Goal: Task Accomplishment & Management: Manage account settings

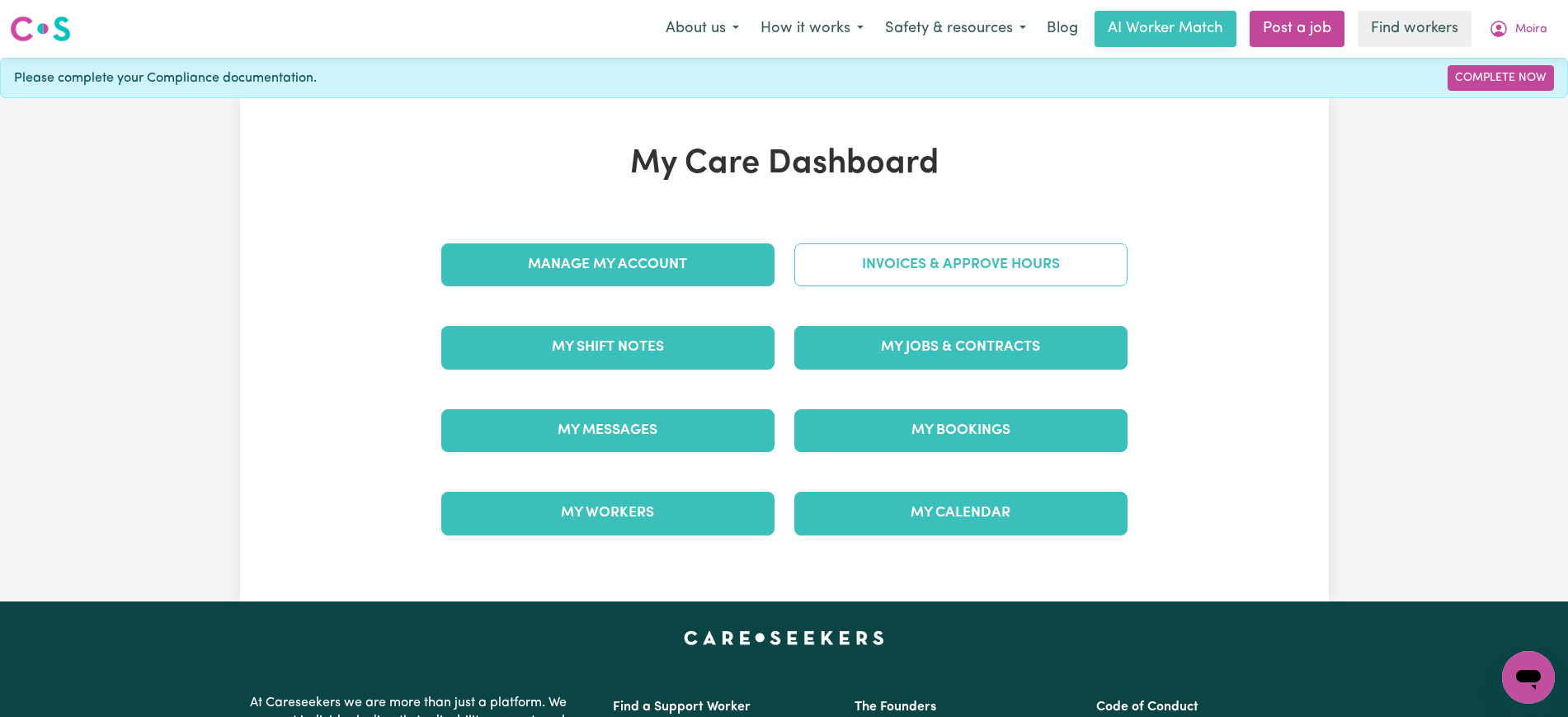
click at [1017, 275] on link "Invoices & Approve Hours" at bounding box center [962, 265] width 333 height 43
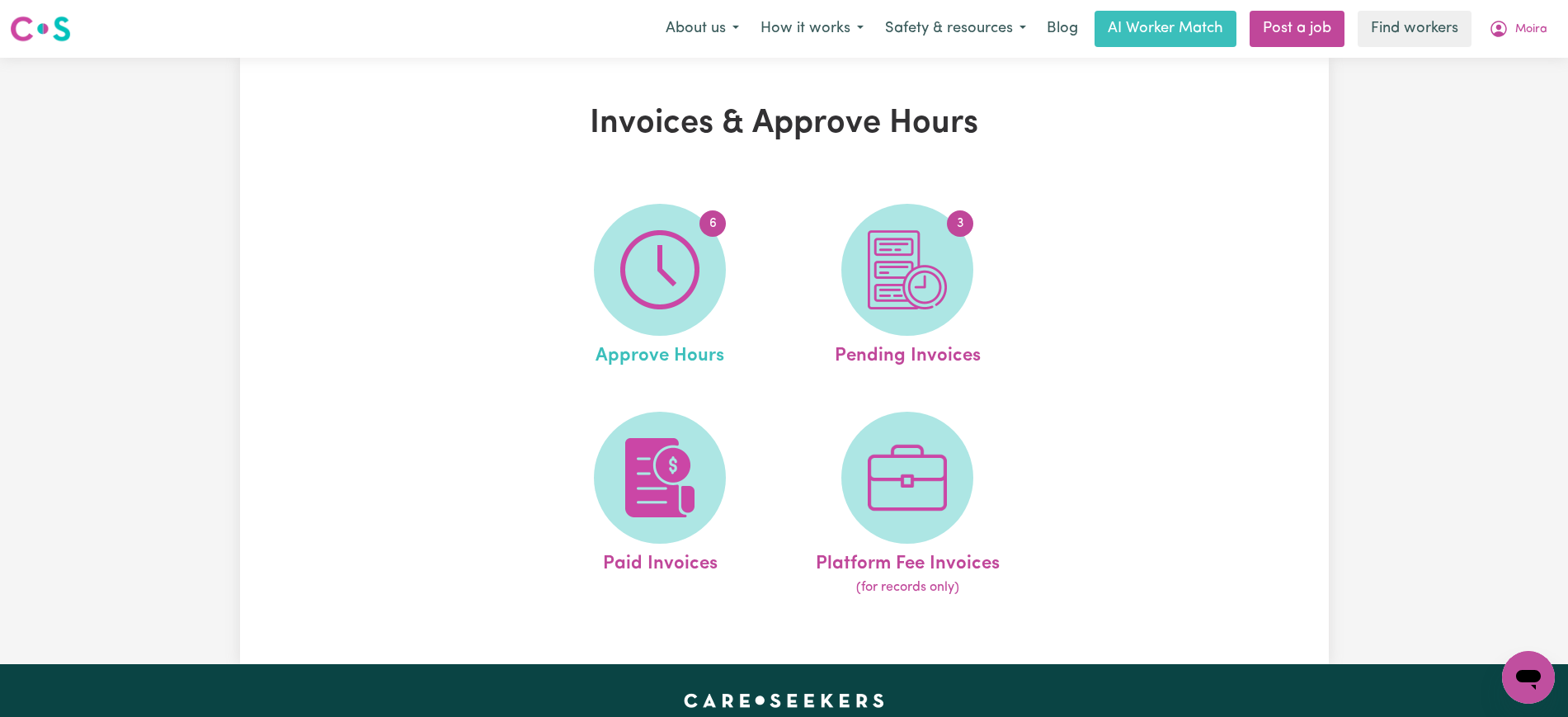
click at [585, 276] on link "6 Approve Hours" at bounding box center [659, 287] width 238 height 167
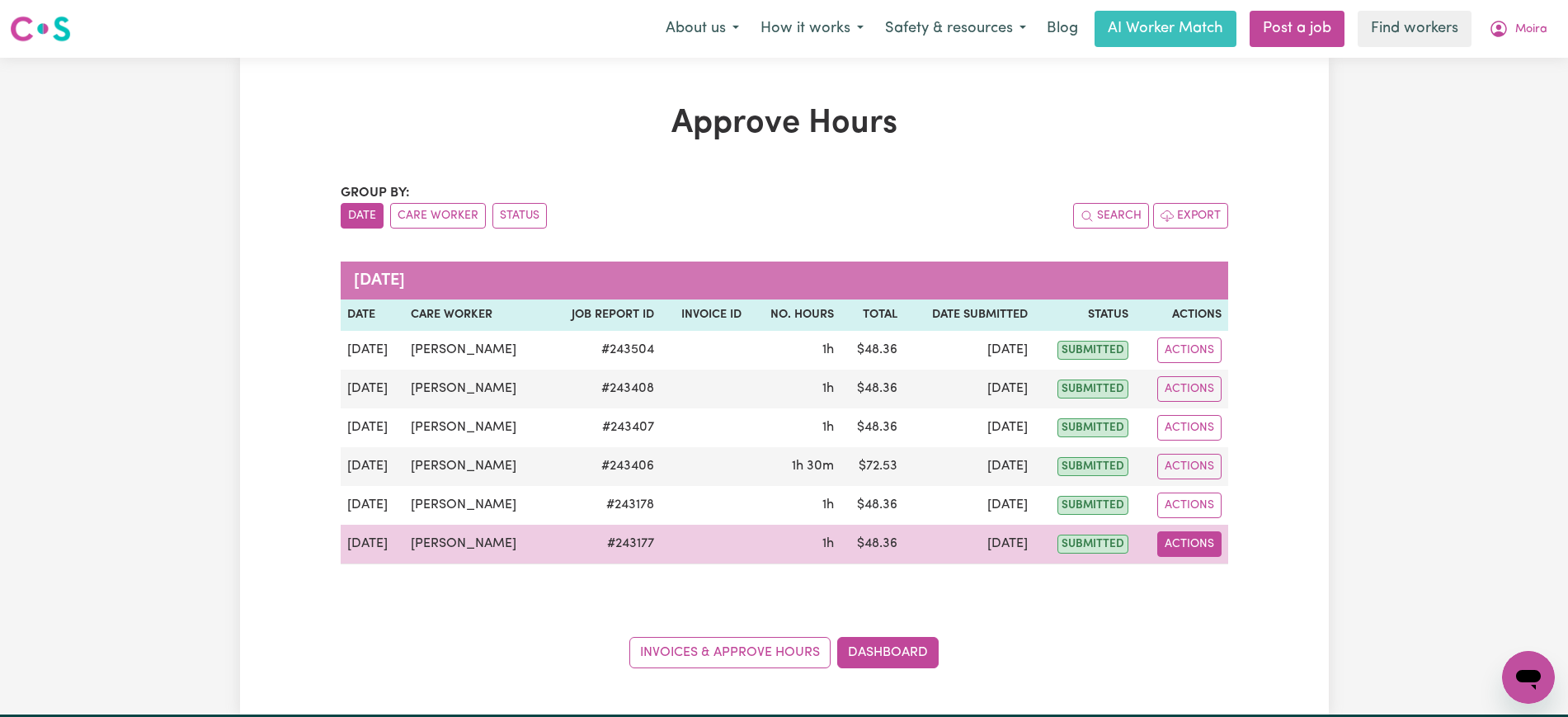
click at [1185, 550] on button "Actions" at bounding box center [1190, 544] width 64 height 26
click at [1195, 574] on link "View Job Report" at bounding box center [1229, 582] width 141 height 33
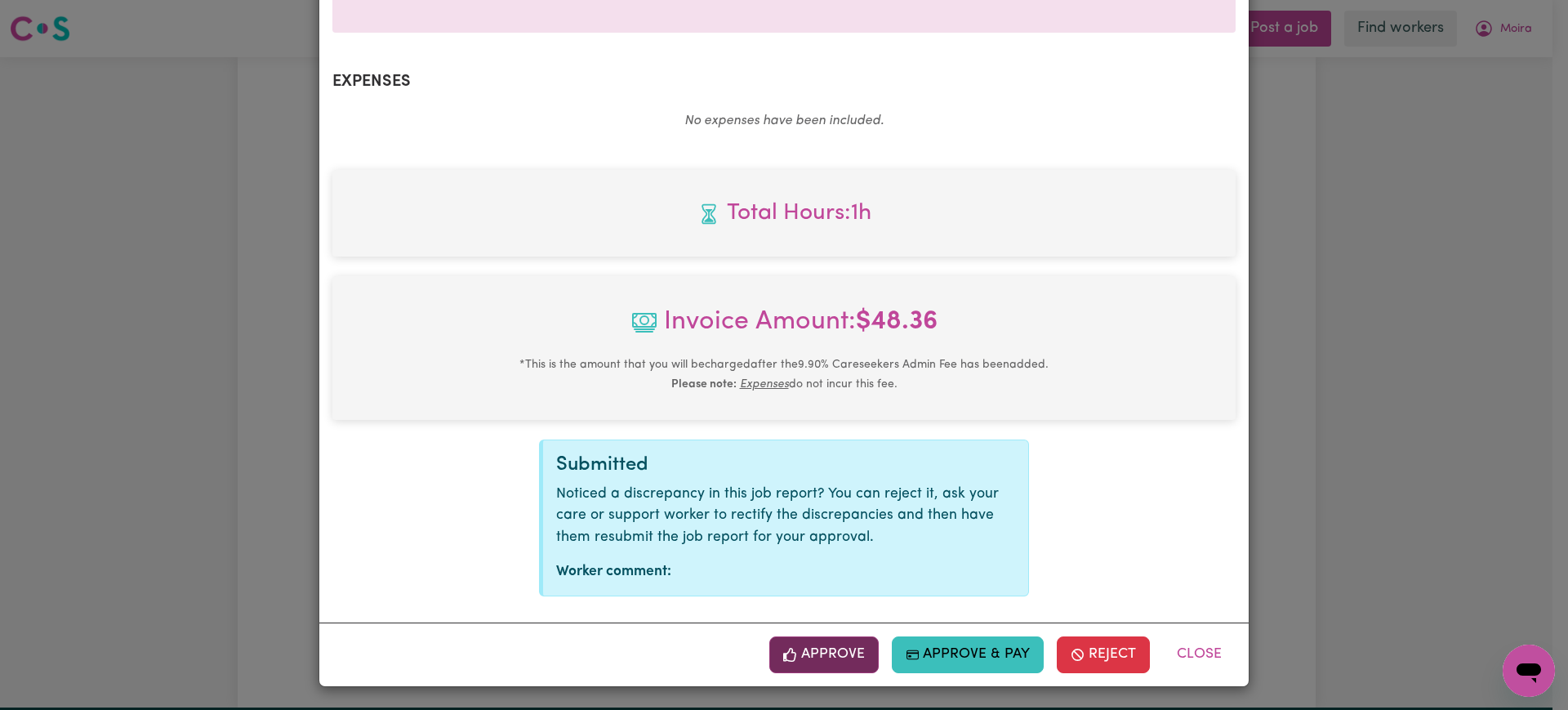
scroll to position [571, 0]
drag, startPoint x: 837, startPoint y: 666, endPoint x: 1159, endPoint y: 535, distance: 347.6
click at [838, 666] on button "Approve" at bounding box center [824, 654] width 109 height 36
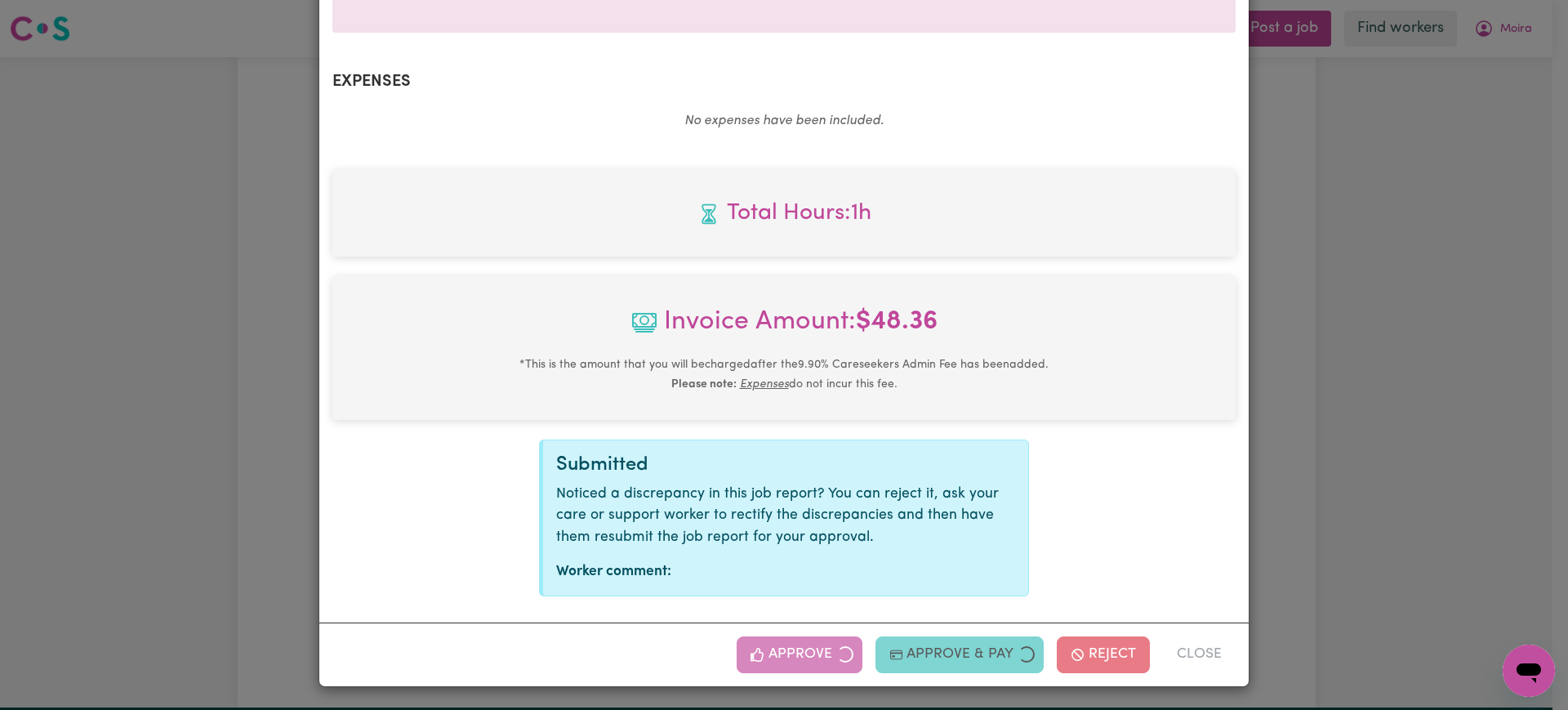
click at [1281, 510] on div "Job Report # 243177 - [PERSON_NAME] Summary Job report # 243177 Client name: [P…" at bounding box center [784, 355] width 1568 height 710
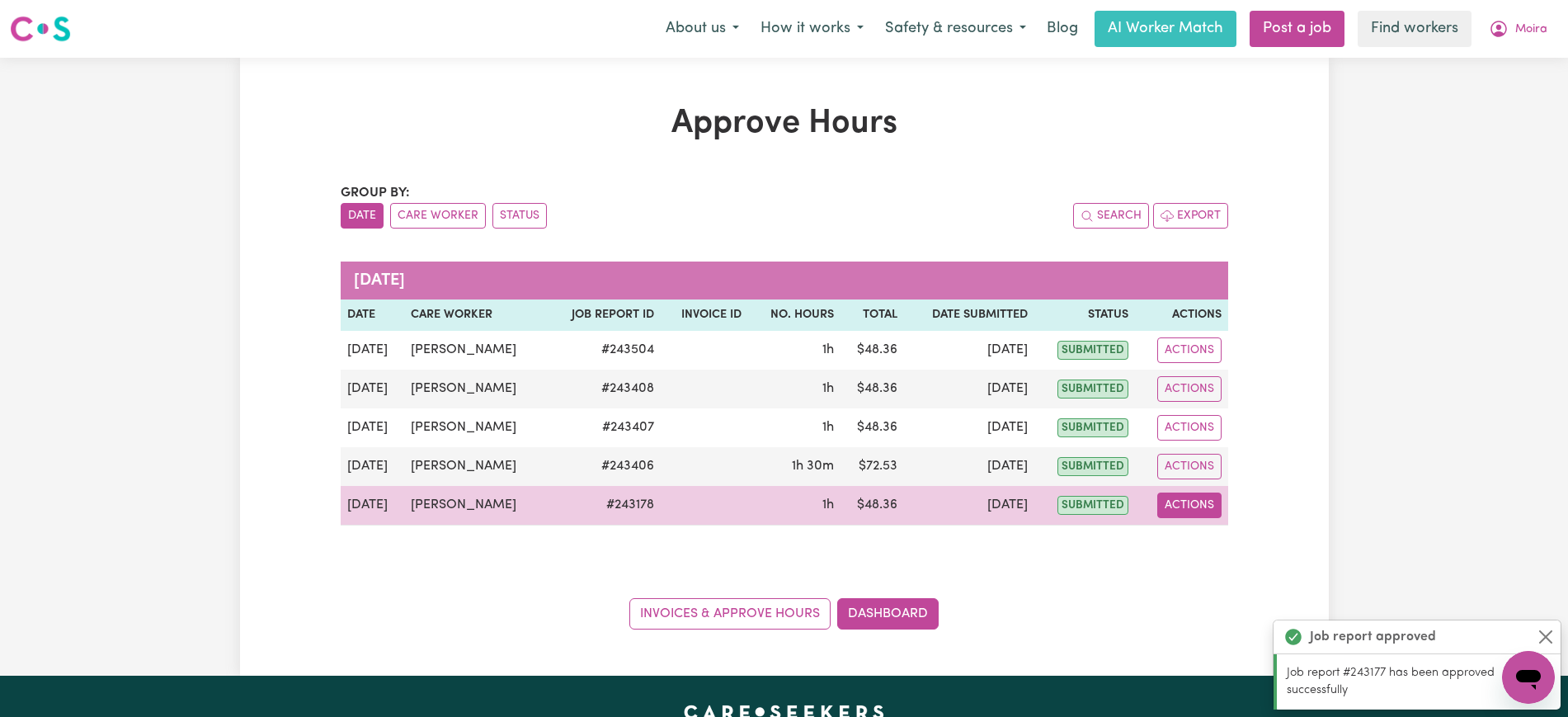
click at [1209, 511] on button "Actions" at bounding box center [1190, 505] width 64 height 26
click at [1210, 540] on link "View Job Report" at bounding box center [1229, 543] width 141 height 33
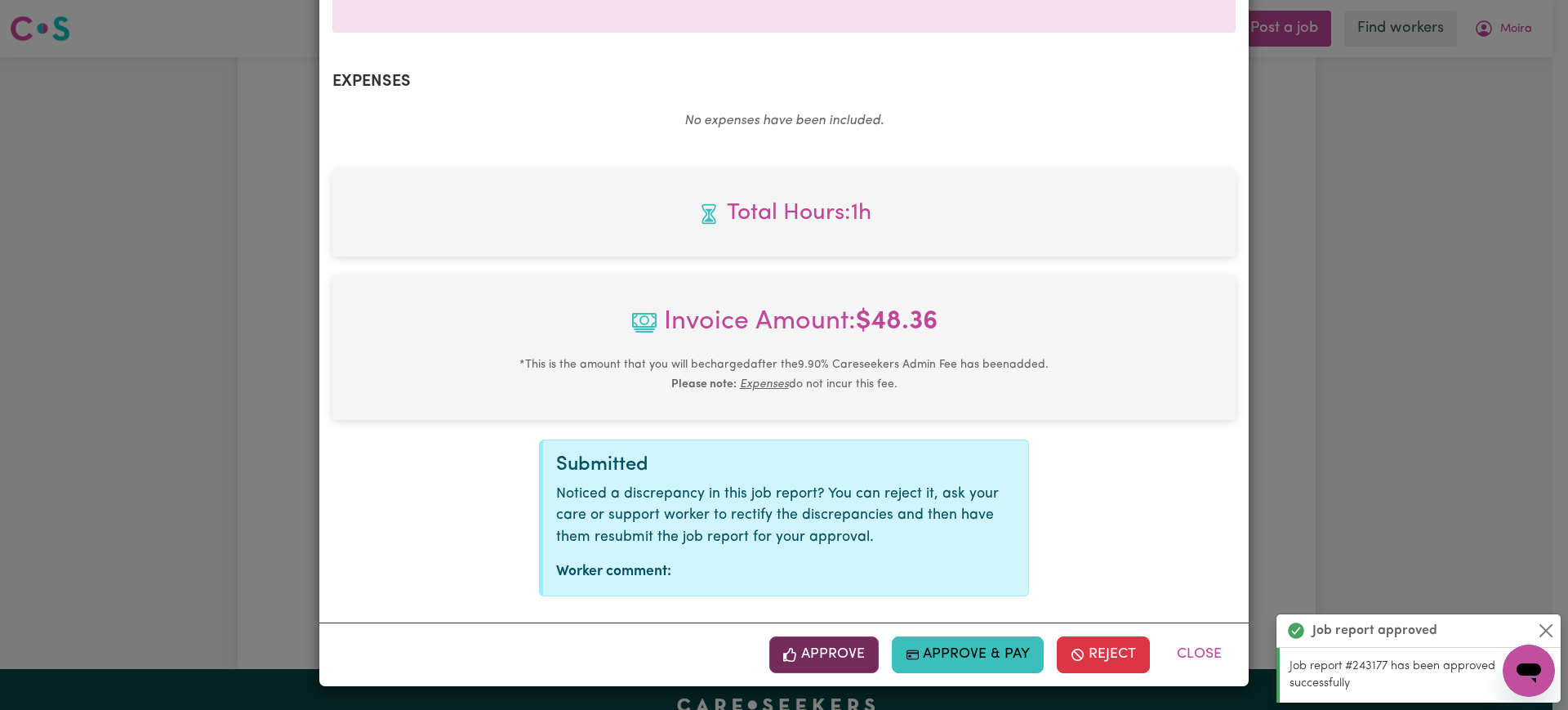
drag, startPoint x: 835, startPoint y: 656, endPoint x: 1123, endPoint y: 571, distance: 300.3
click at [836, 656] on button "Approve" at bounding box center [824, 654] width 109 height 36
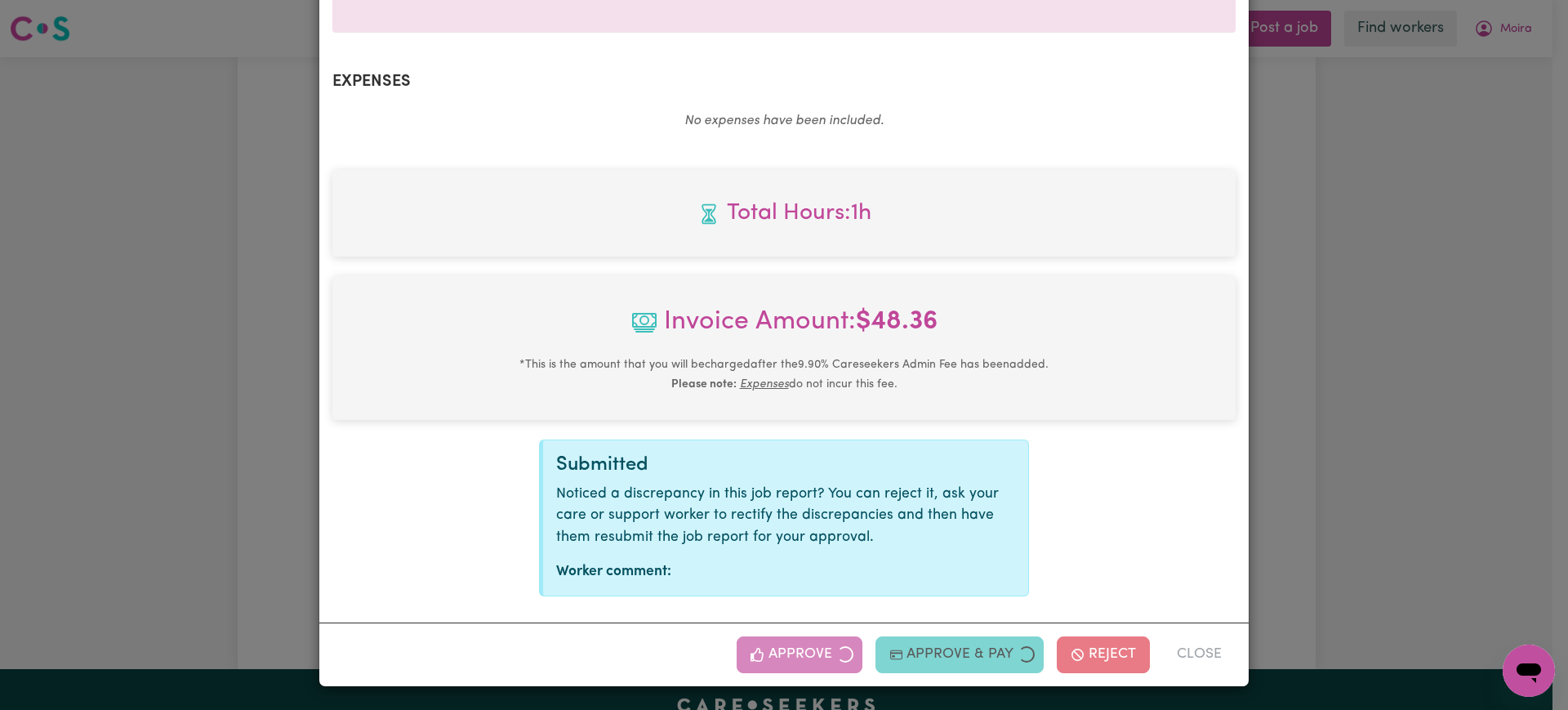
click at [1430, 486] on div "Job Report # 243178 - [PERSON_NAME] Summary Job report # 243178 Client name: [P…" at bounding box center [784, 355] width 1568 height 710
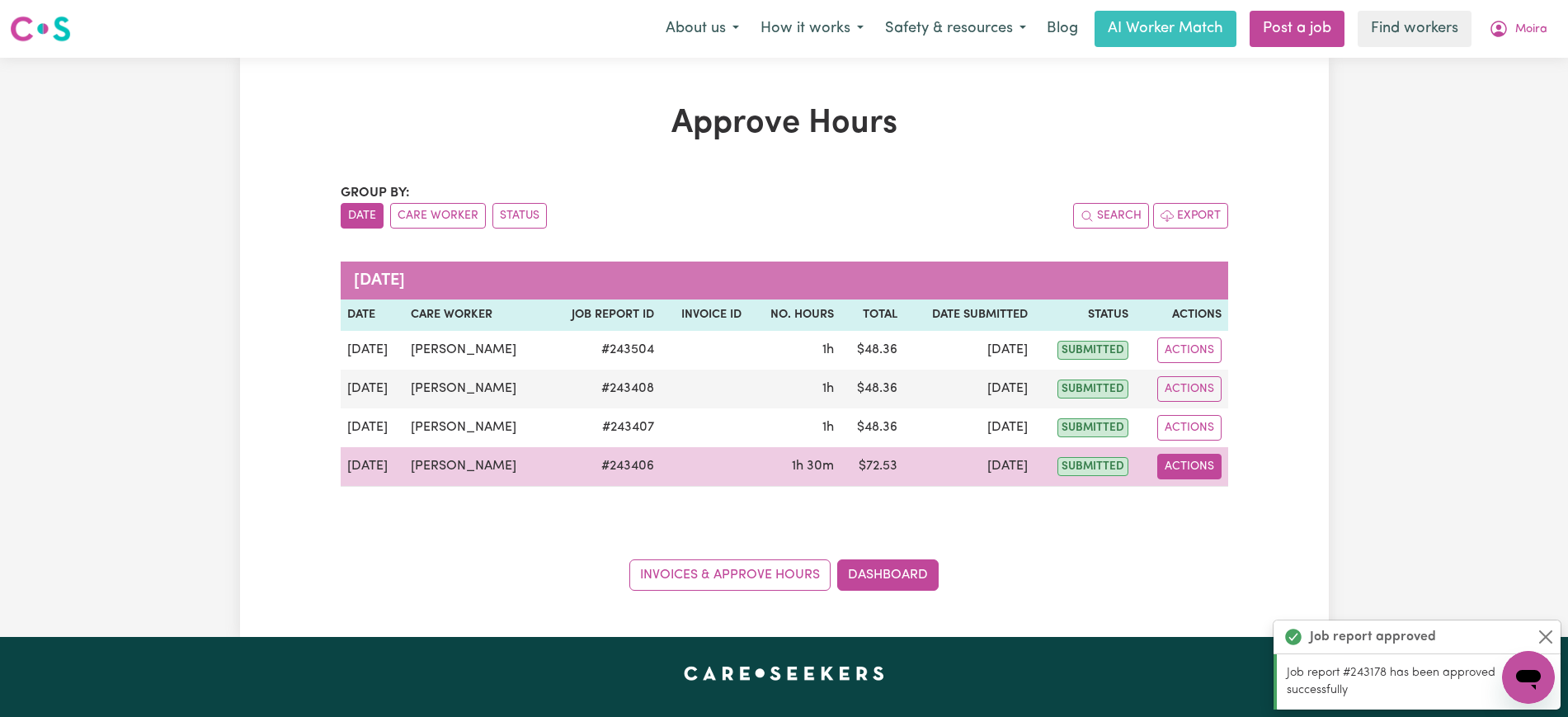
drag, startPoint x: 1195, startPoint y: 471, endPoint x: 1204, endPoint y: 478, distance: 11.4
click at [1197, 471] on button "Actions" at bounding box center [1190, 466] width 64 height 26
click at [1220, 511] on link "View Job Report" at bounding box center [1229, 504] width 141 height 33
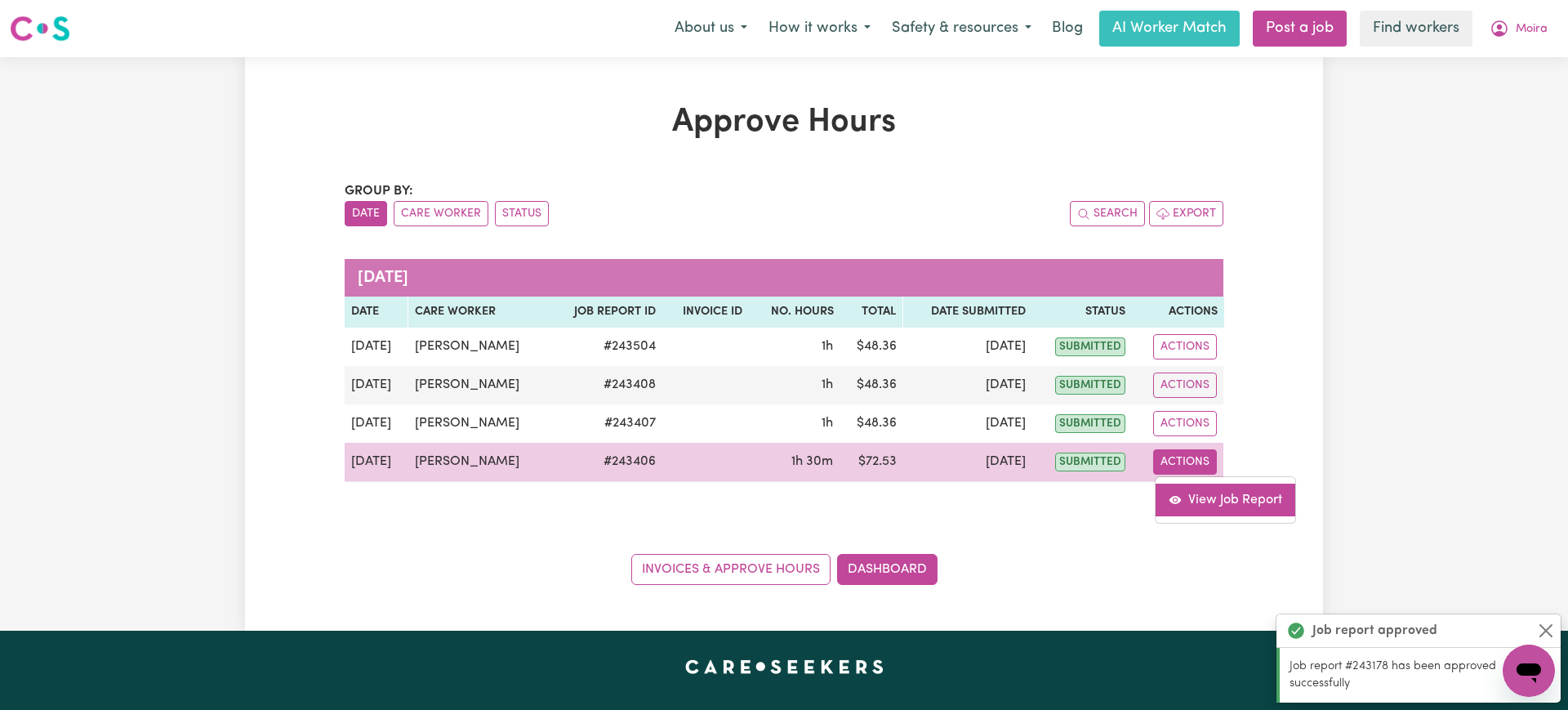
select select "pm"
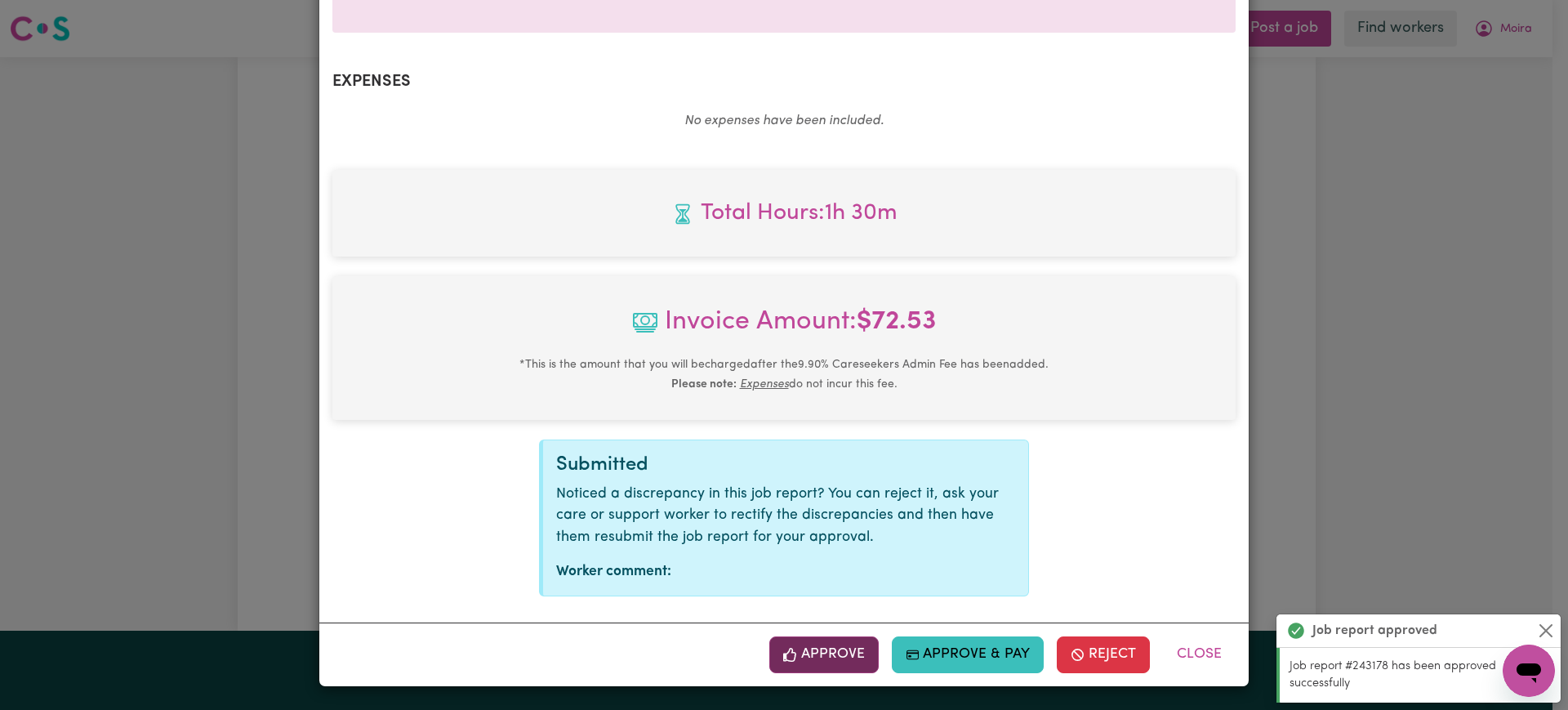
click at [840, 655] on button "Approve" at bounding box center [824, 654] width 109 height 36
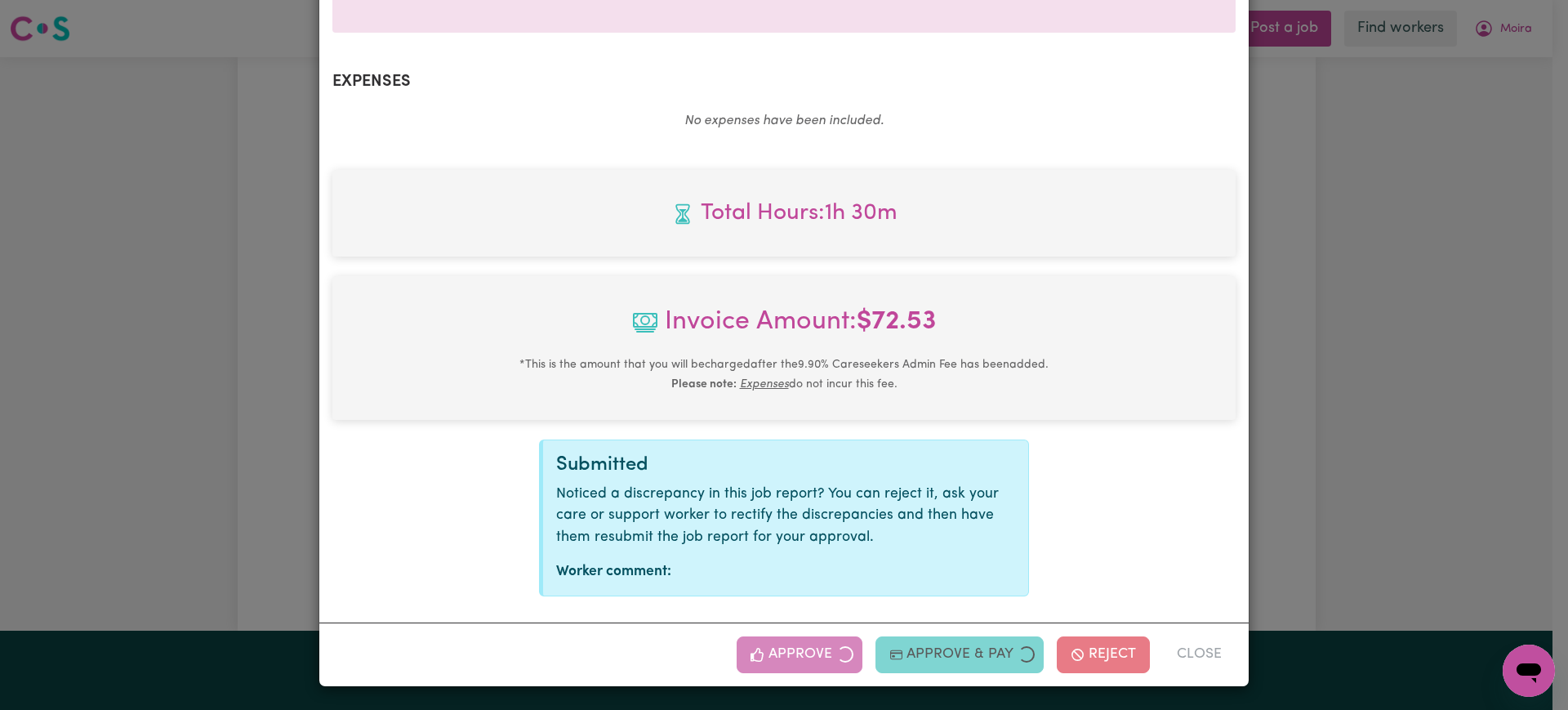
click at [1407, 499] on div "Job Report # 243406 - [PERSON_NAME] Summary Job report # 243406 Client name: [P…" at bounding box center [784, 355] width 1568 height 710
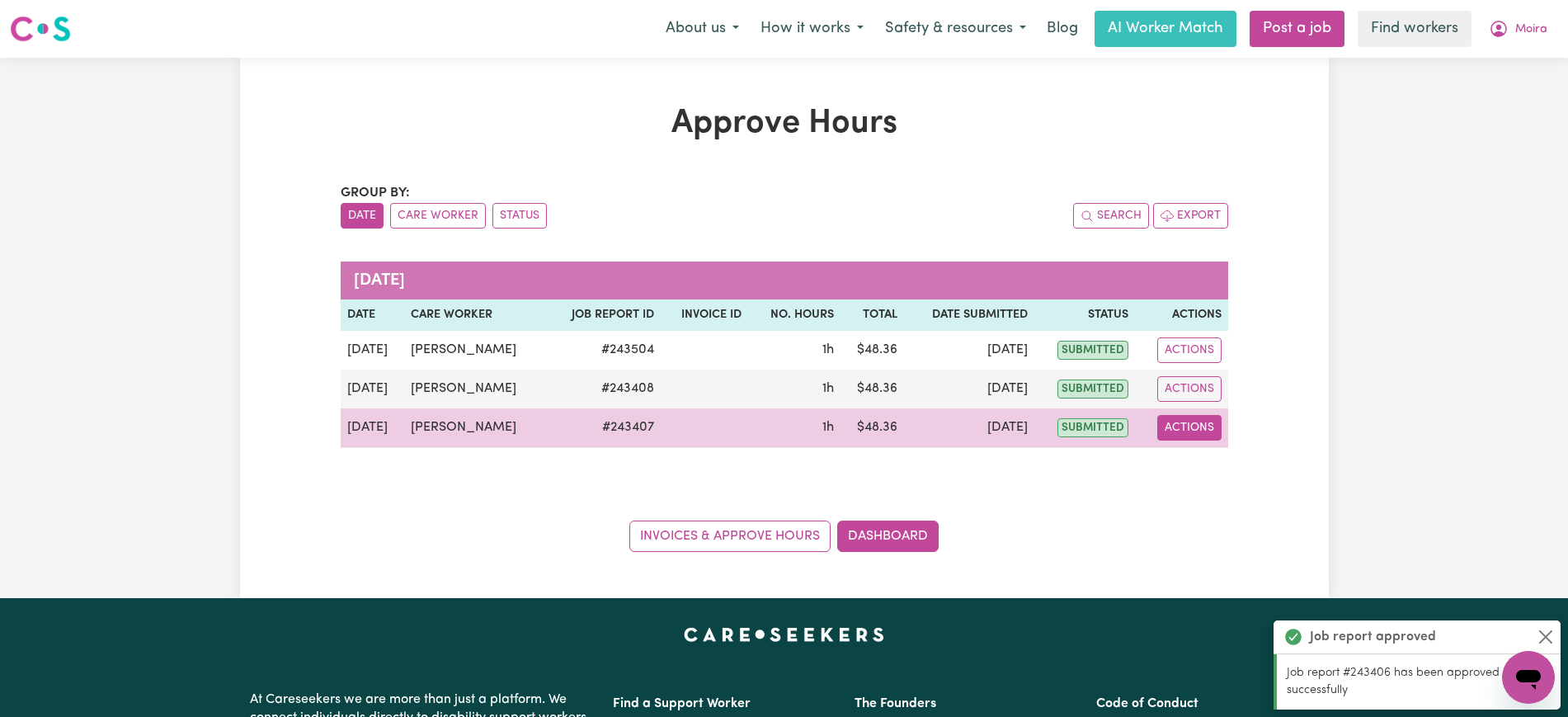
click at [1209, 422] on button "Actions" at bounding box center [1190, 428] width 64 height 26
click at [1232, 455] on link "View Job Report" at bounding box center [1229, 466] width 141 height 33
select select "pm"
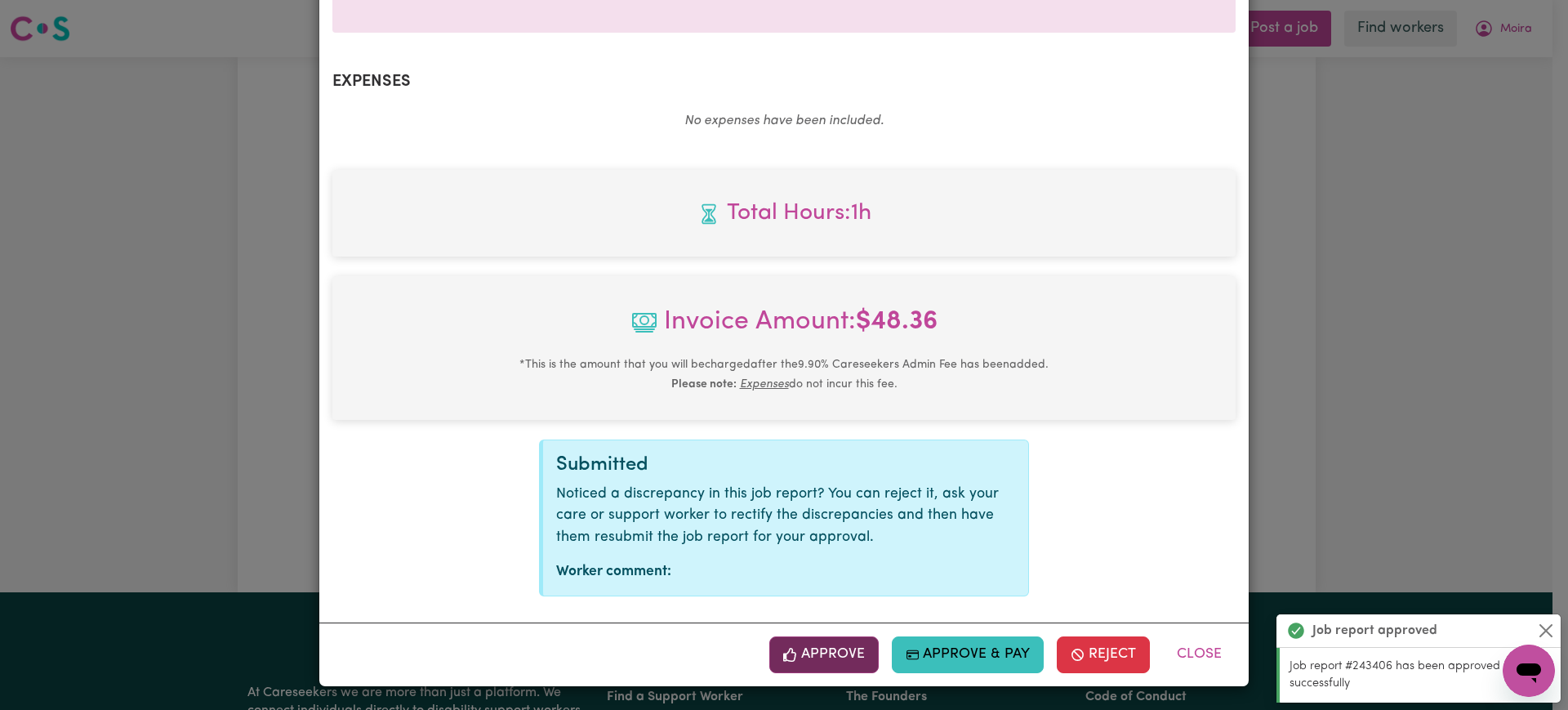
click at [826, 657] on button "Approve" at bounding box center [824, 654] width 109 height 36
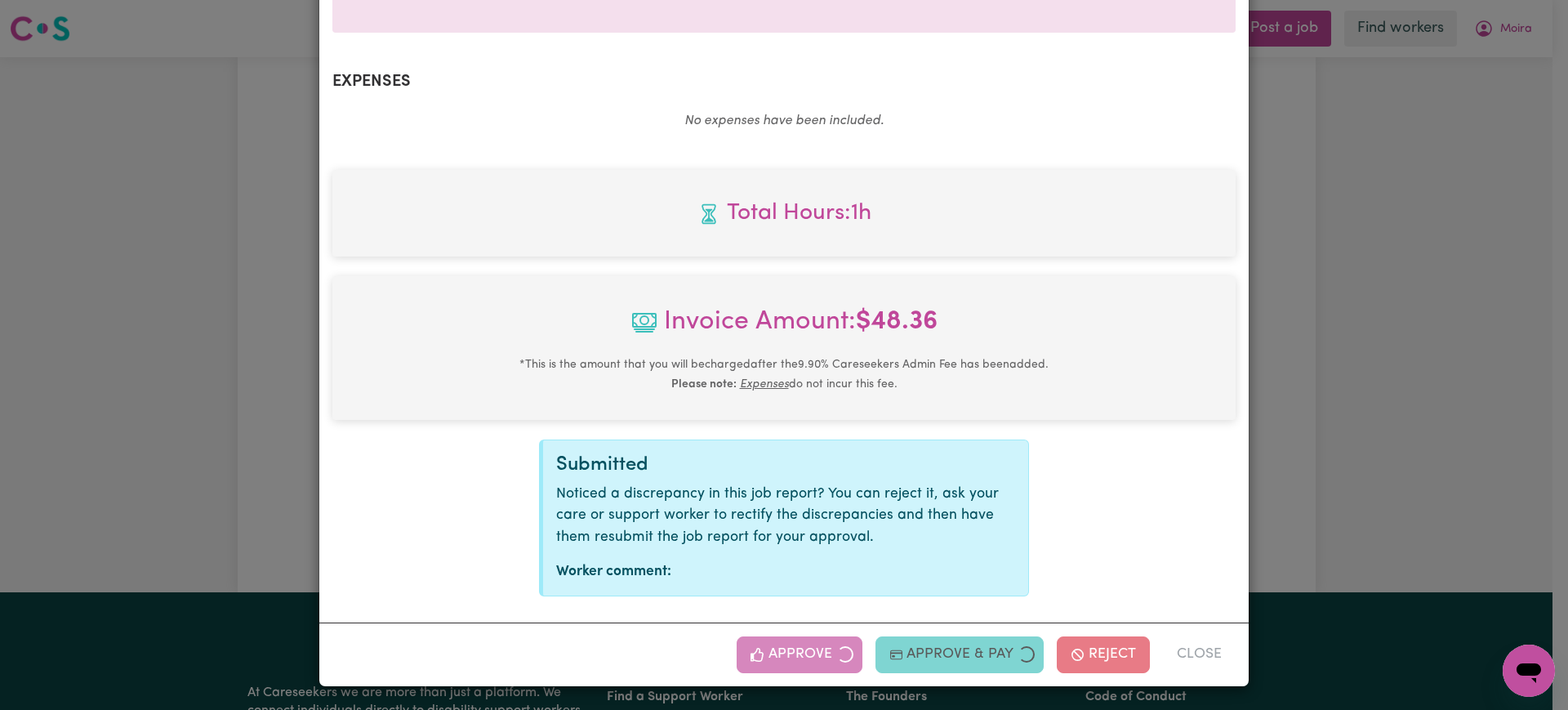
click at [1386, 423] on div "Job Report # 243407 - [PERSON_NAME] Summary Job report # 243407 Client name: [P…" at bounding box center [784, 355] width 1568 height 710
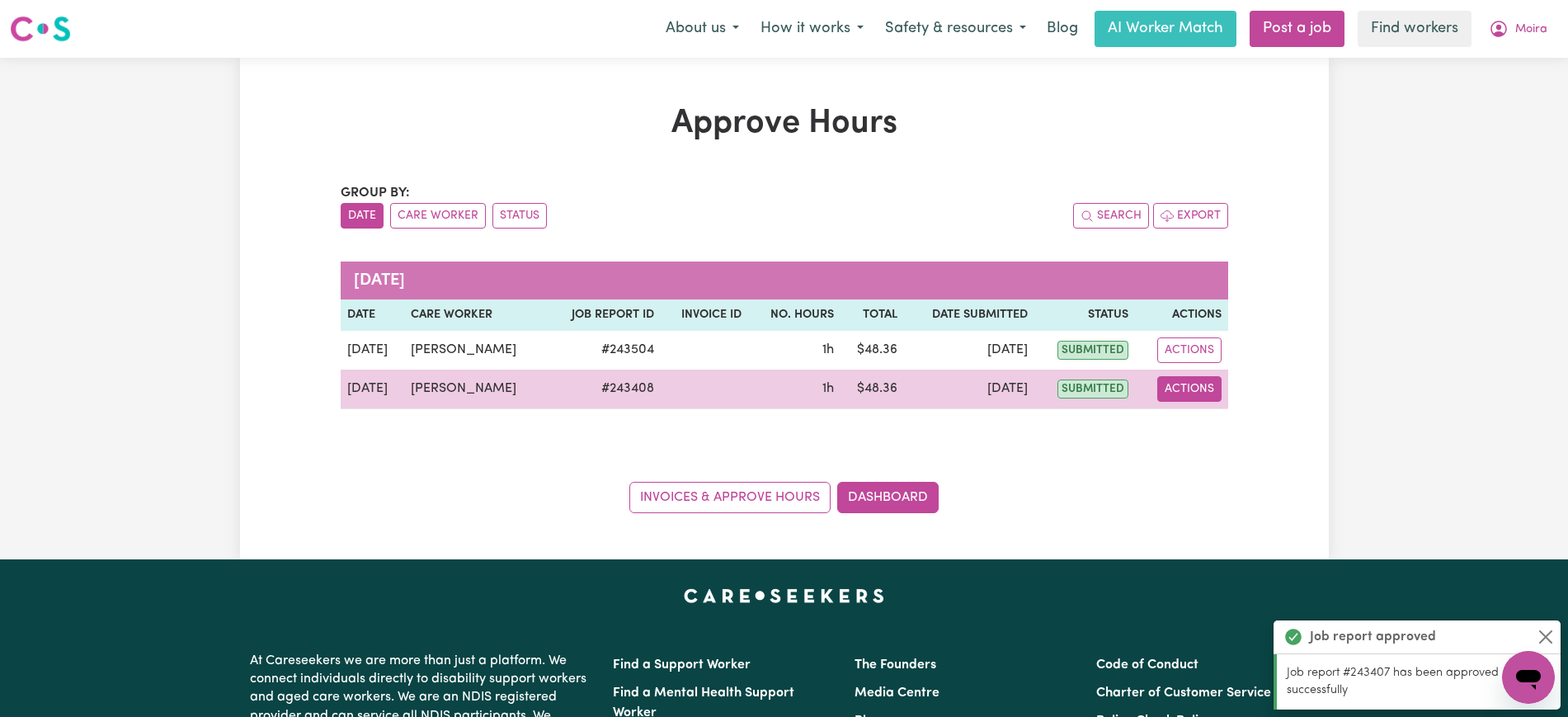
click at [1185, 385] on button "Actions" at bounding box center [1190, 389] width 64 height 26
click at [1187, 412] on link "View Job Report" at bounding box center [1229, 428] width 141 height 33
select select "pm"
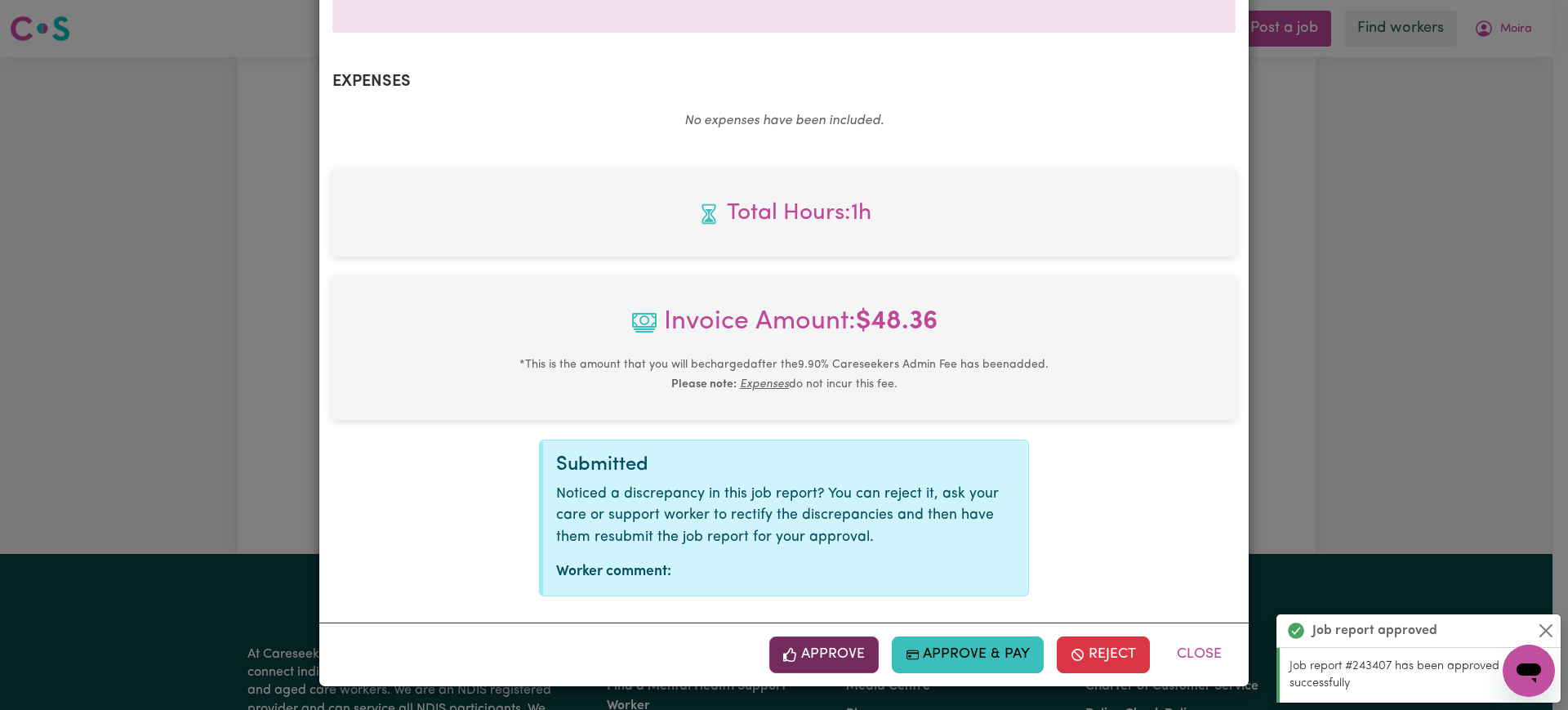
click at [842, 649] on button "Approve" at bounding box center [824, 654] width 109 height 36
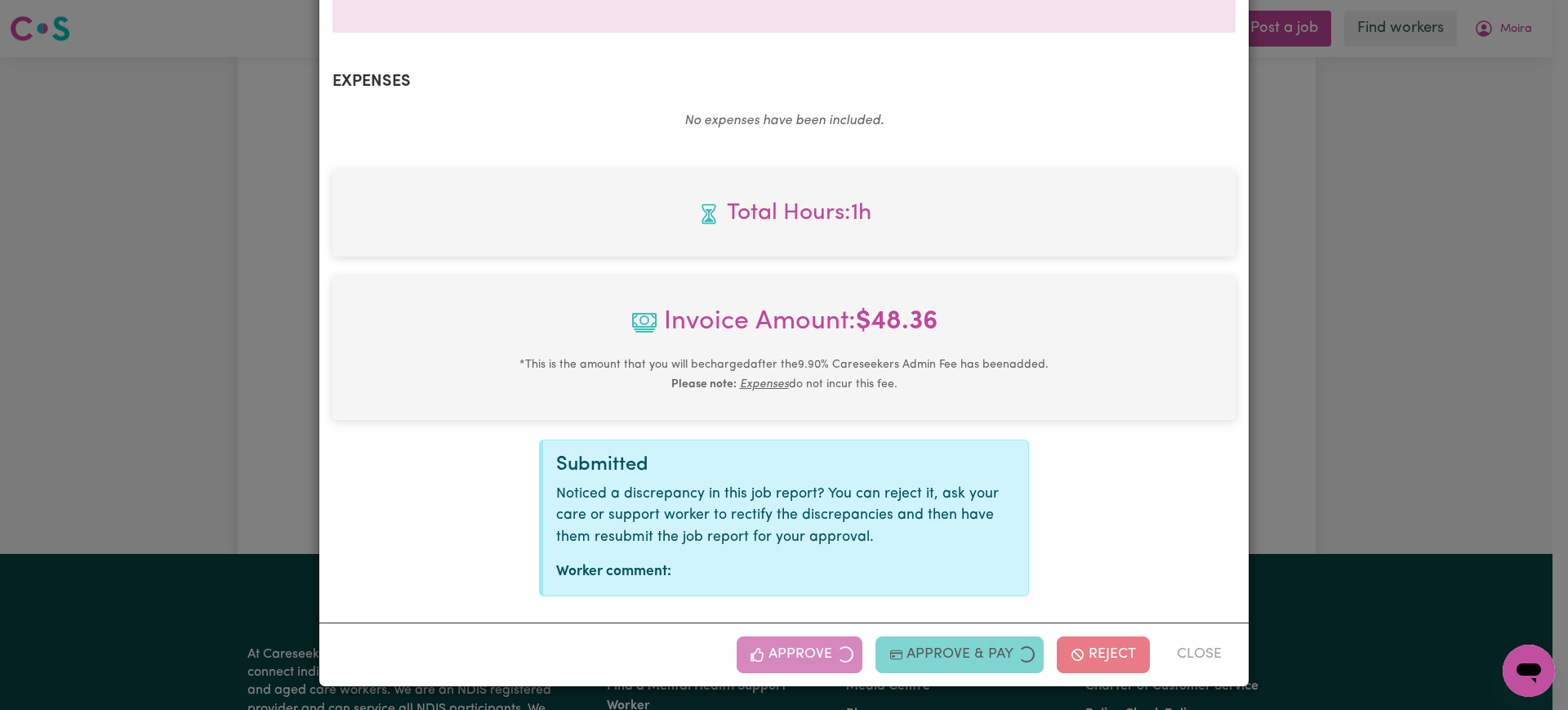
click at [1352, 352] on div "Job Report # 243408 - [PERSON_NAME] Summary Job report # 243408 Client name: [P…" at bounding box center [784, 355] width 1568 height 710
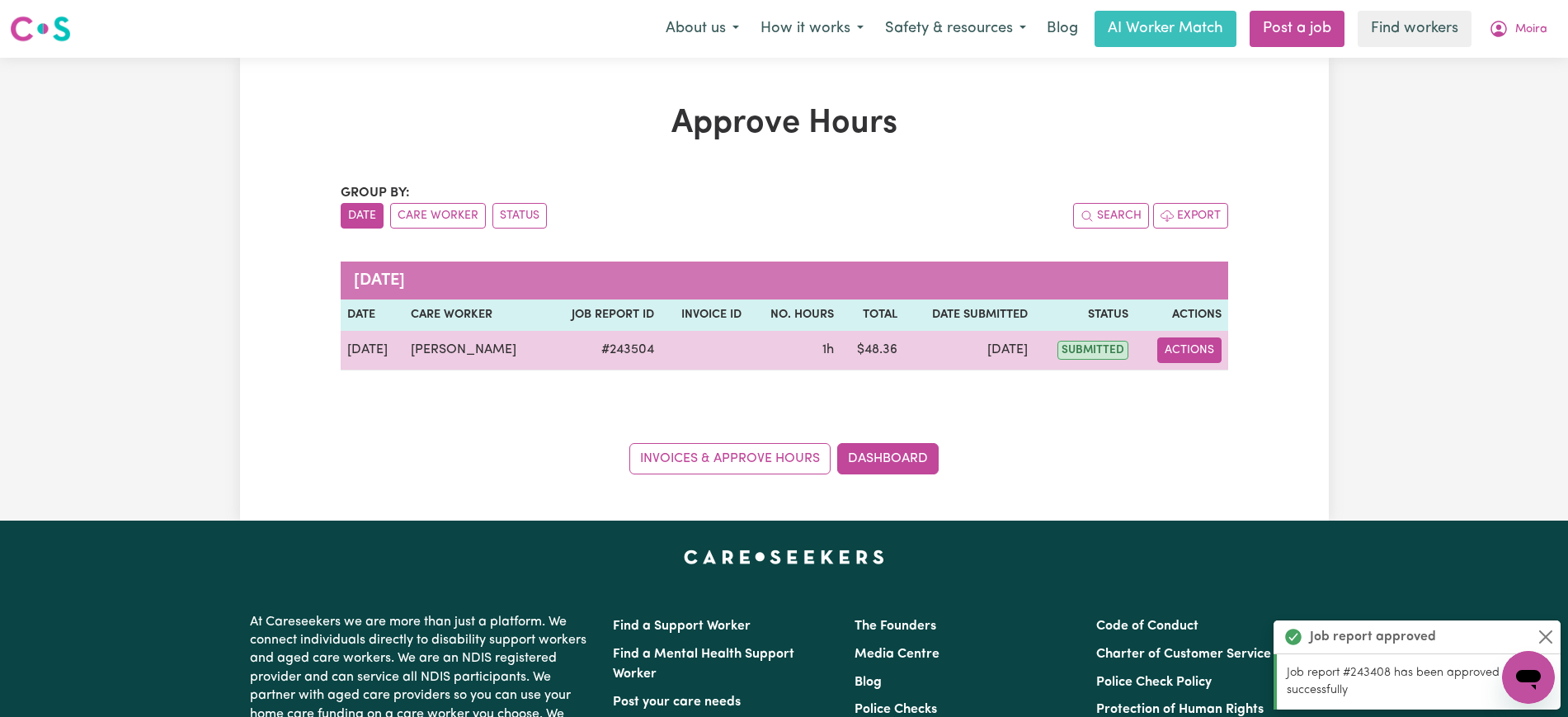
click at [1179, 347] on button "Actions" at bounding box center [1190, 351] width 64 height 26
click at [1186, 388] on link "View Job Report" at bounding box center [1229, 389] width 141 height 33
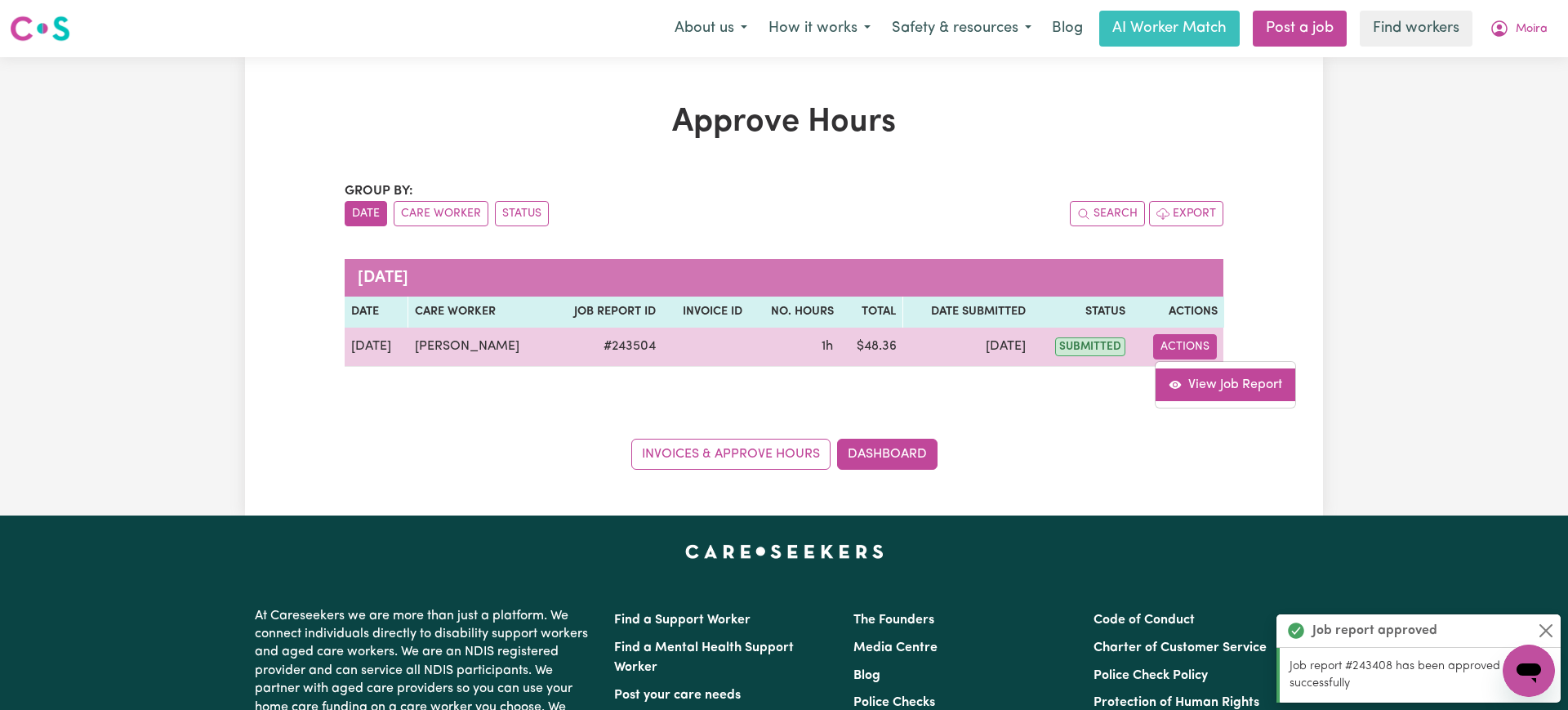
select select "pm"
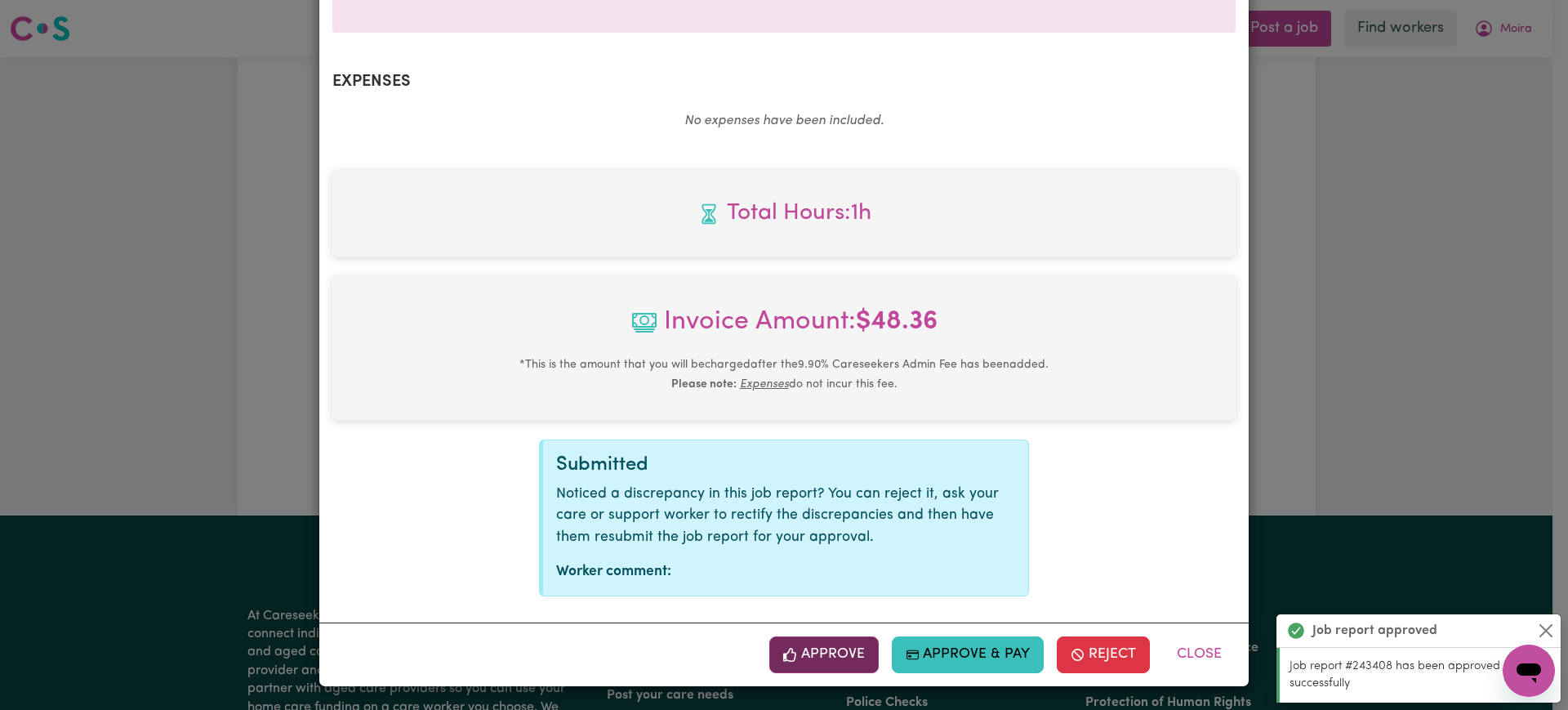
click at [827, 647] on button "Approve" at bounding box center [824, 654] width 109 height 36
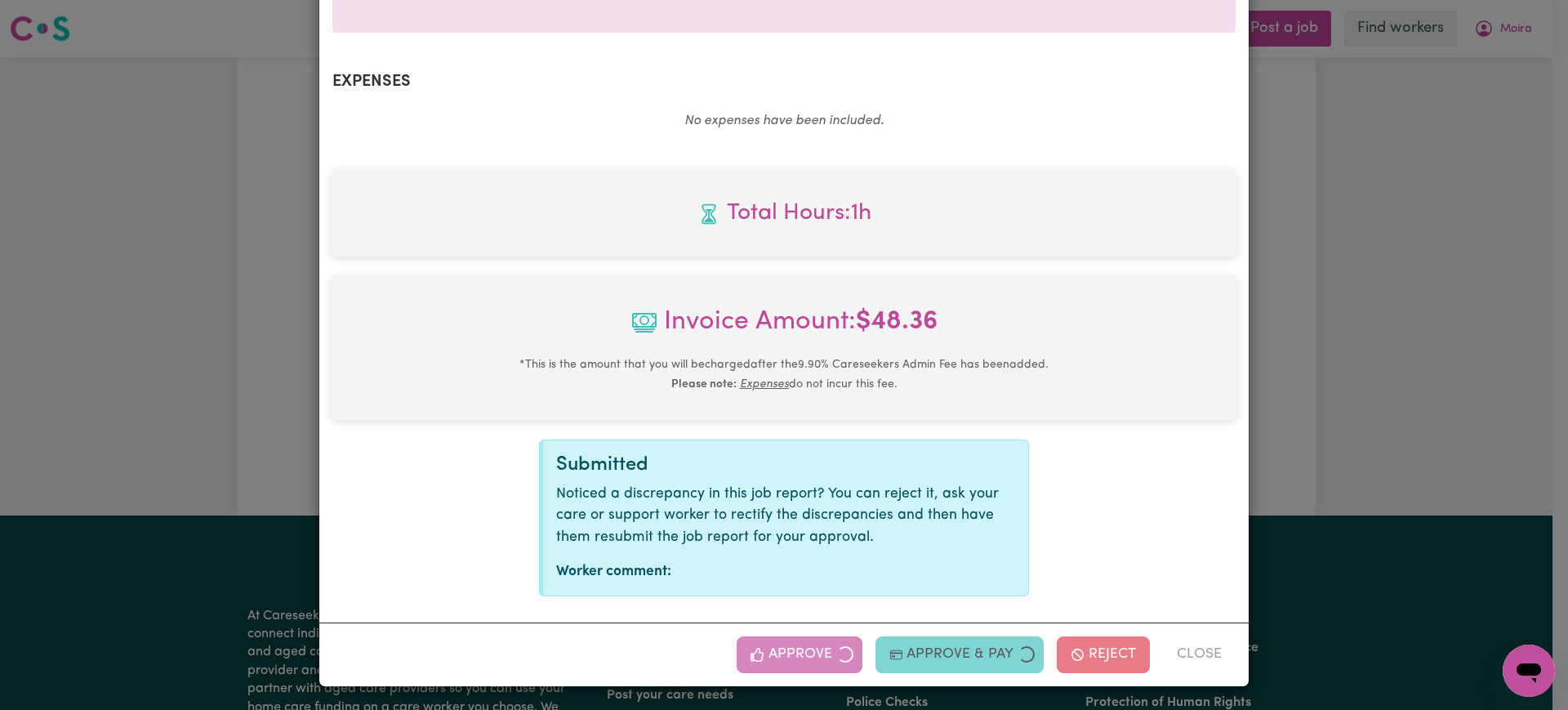
click at [1400, 355] on div "Job Report # 243504 - [PERSON_NAME] Summary Job report # 243504 Client name: [P…" at bounding box center [784, 355] width 1568 height 710
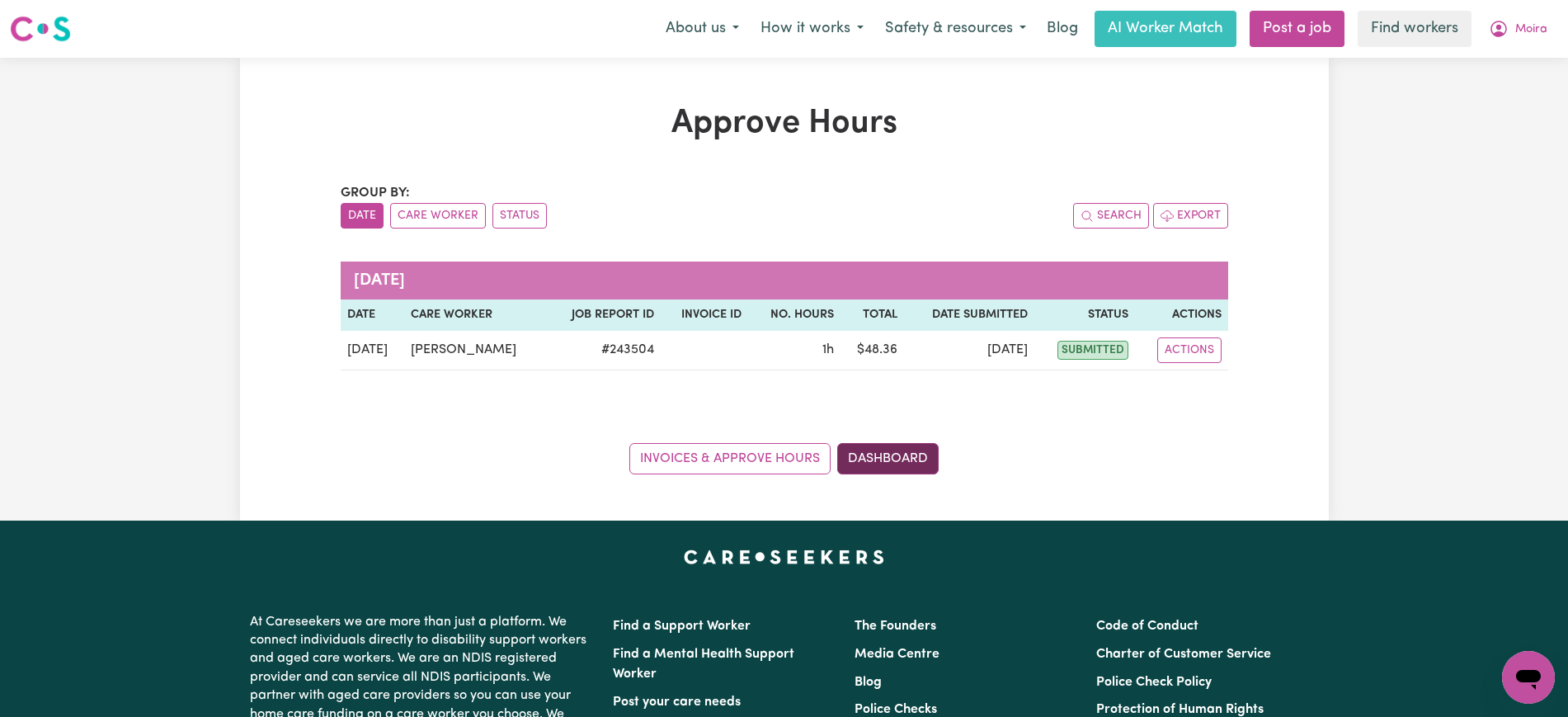
click at [925, 460] on link "Dashboard" at bounding box center [887, 459] width 101 height 31
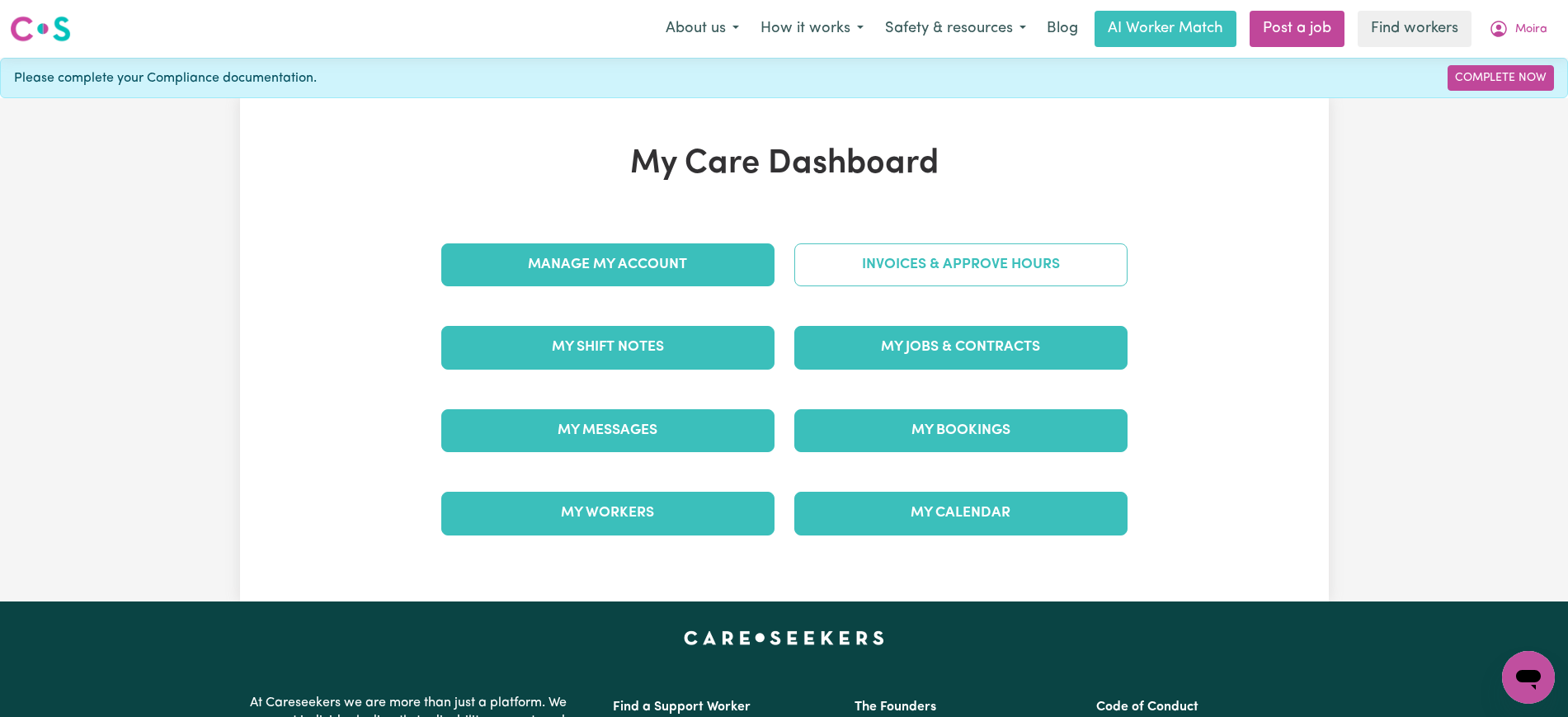
click at [932, 262] on link "Invoices & Approve Hours" at bounding box center [962, 265] width 333 height 43
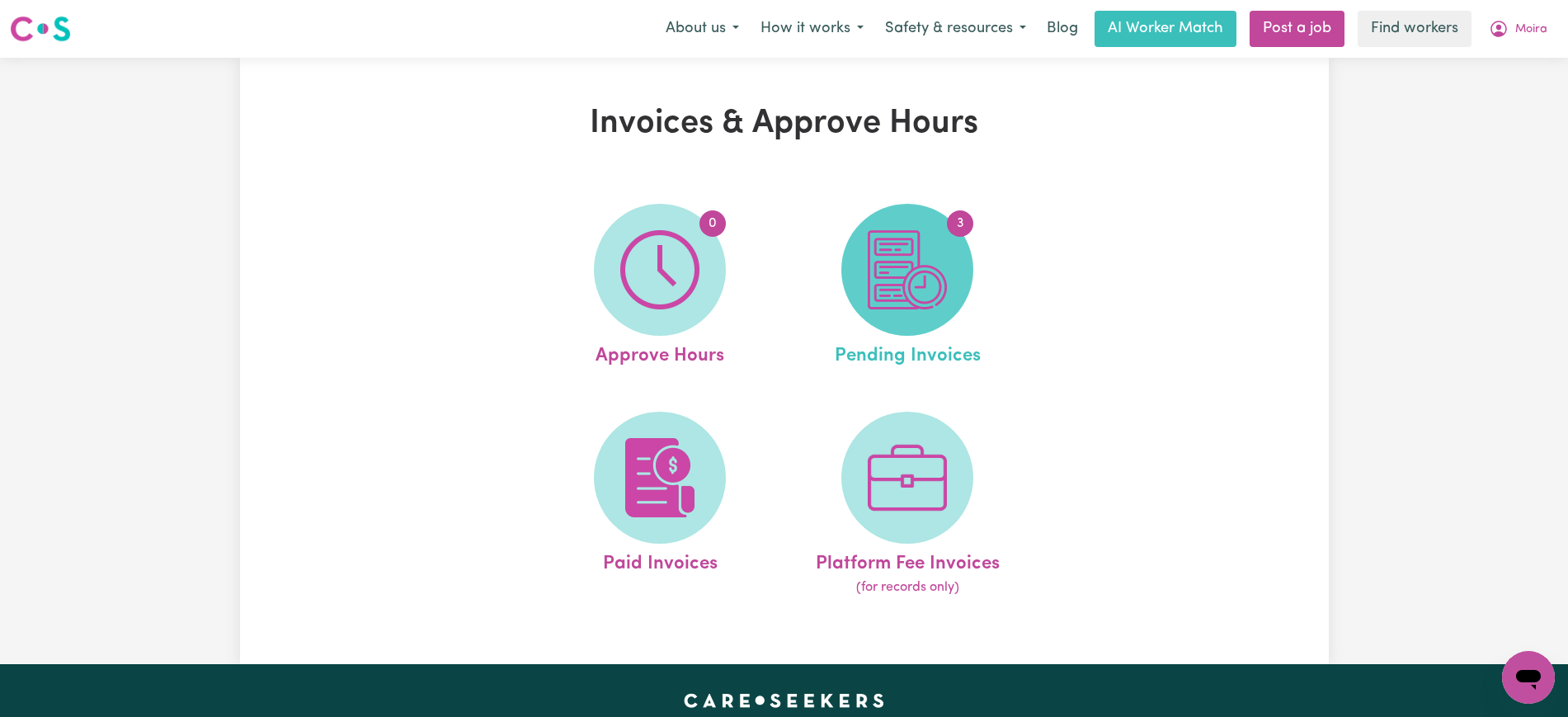
click at [932, 289] on img at bounding box center [908, 270] width 79 height 79
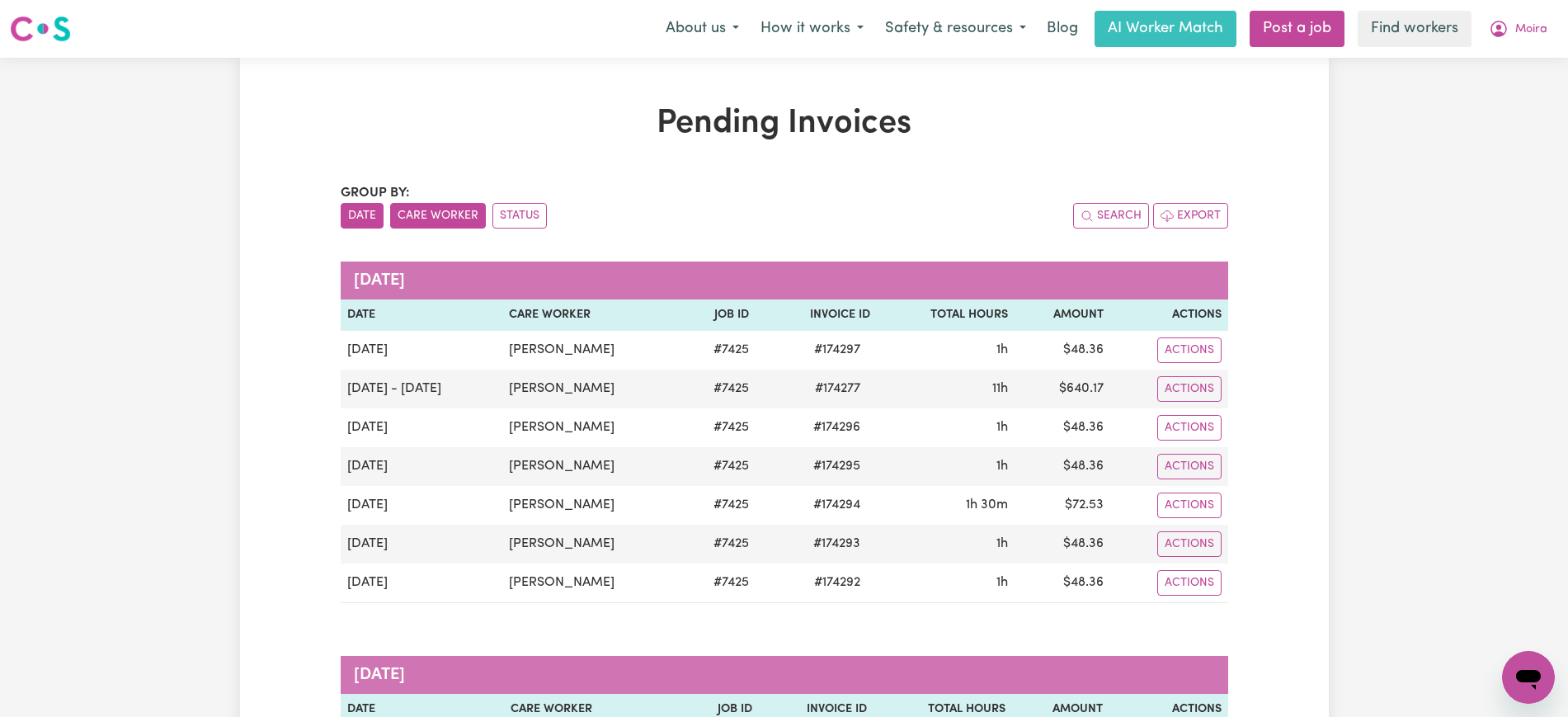
click at [444, 217] on button "Care Worker" at bounding box center [438, 216] width 96 height 26
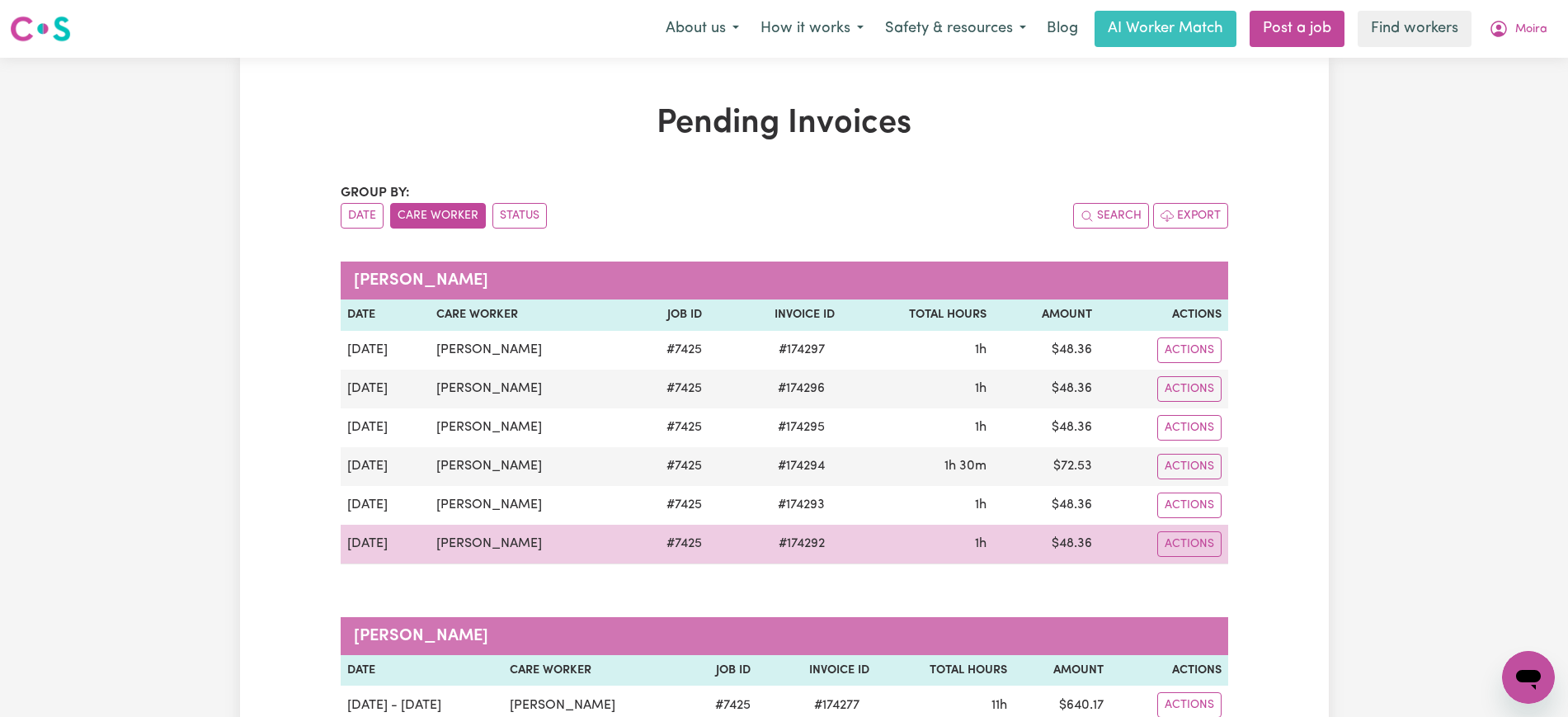
click at [802, 538] on span "# 174292" at bounding box center [802, 543] width 66 height 20
click at [812, 543] on span "# 174292" at bounding box center [802, 543] width 66 height 20
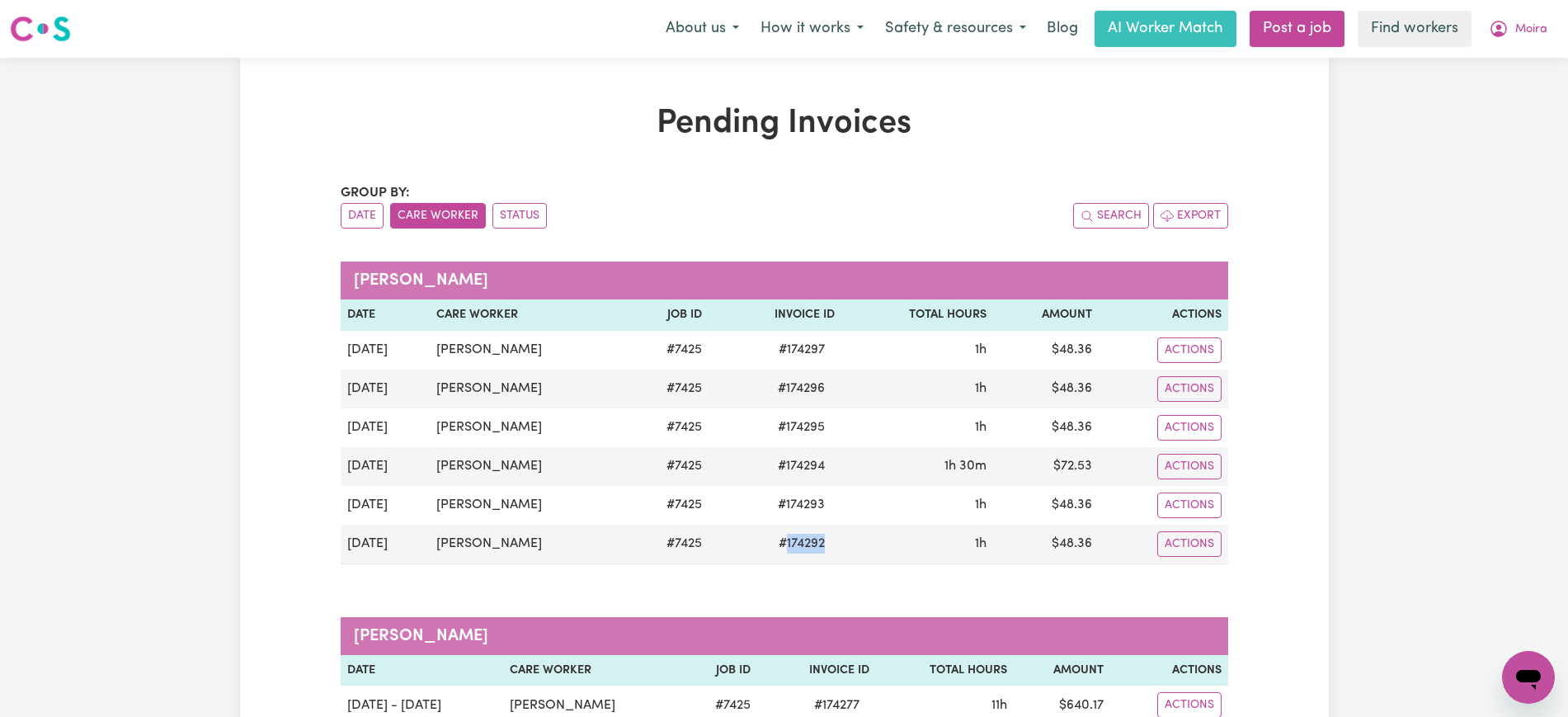
copy span "174292"
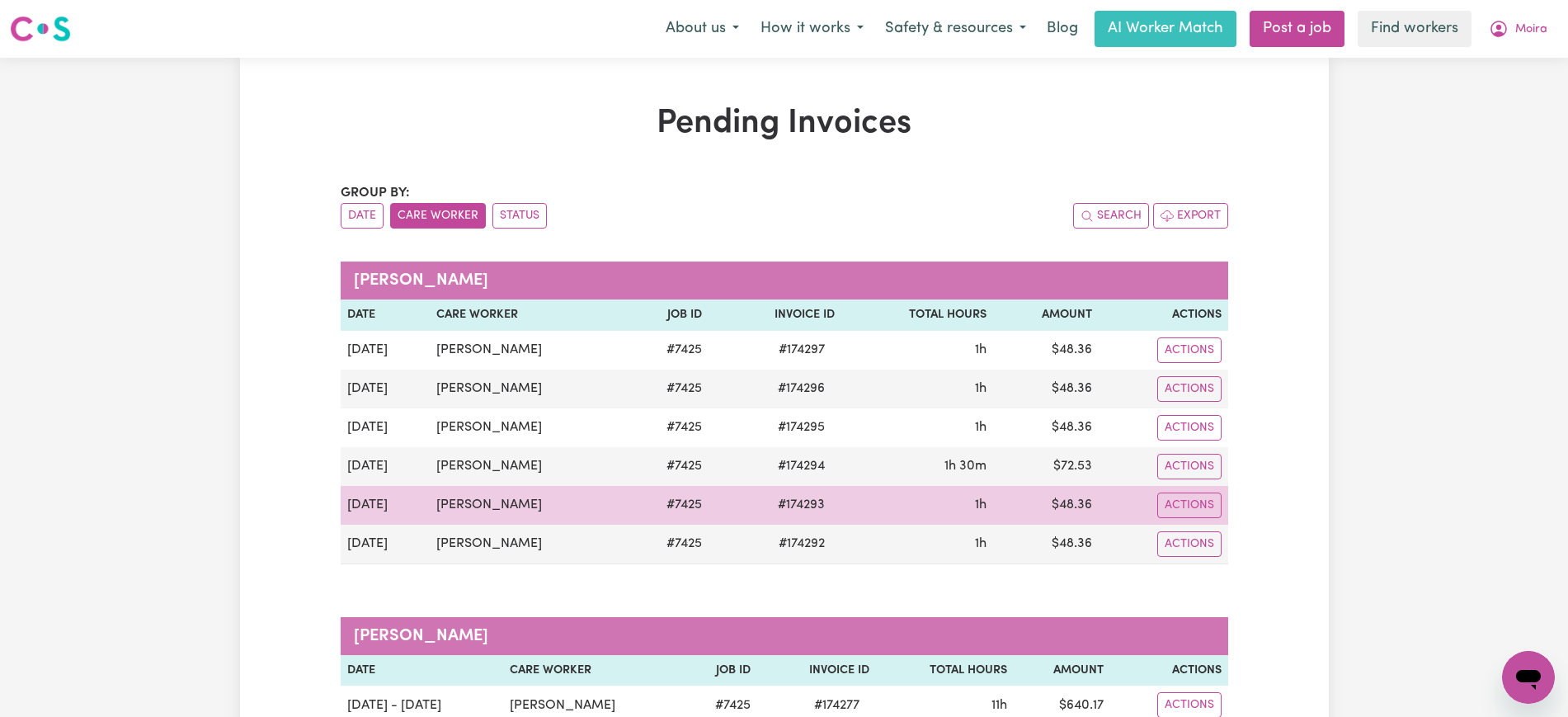
click at [790, 504] on span "# 174293" at bounding box center [801, 504] width 67 height 20
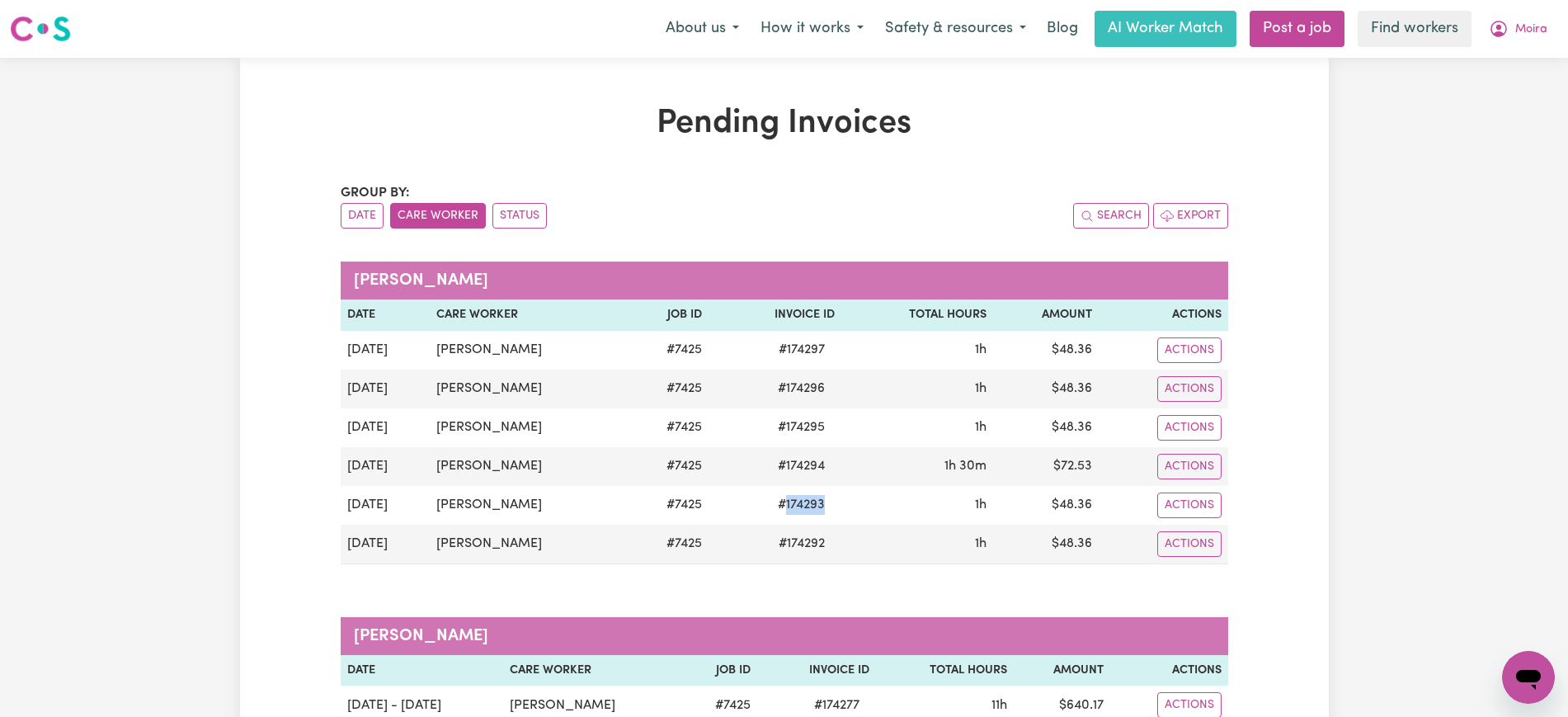
copy span "174293"
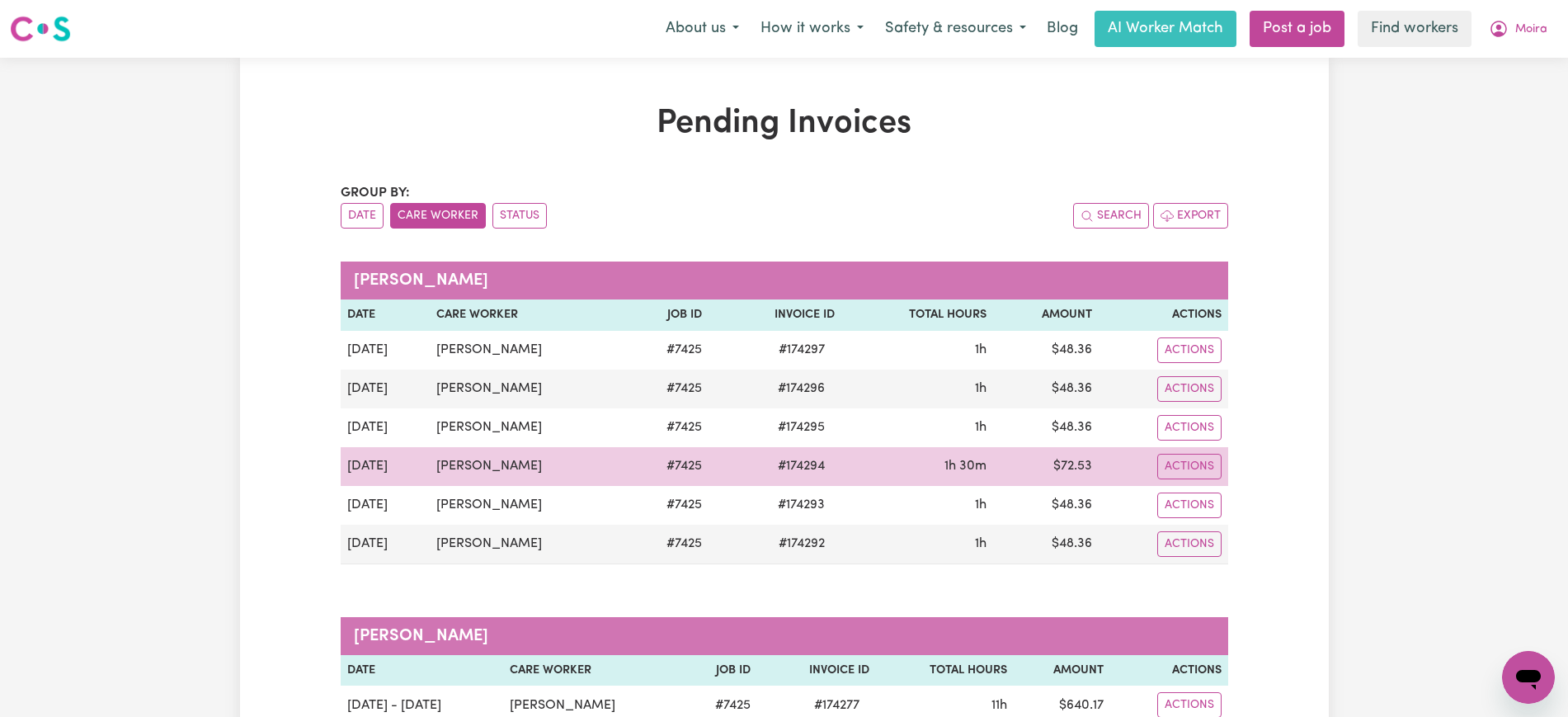
click at [803, 464] on span "# 174294" at bounding box center [801, 466] width 67 height 20
click at [803, 463] on span "# 174294" at bounding box center [801, 466] width 67 height 20
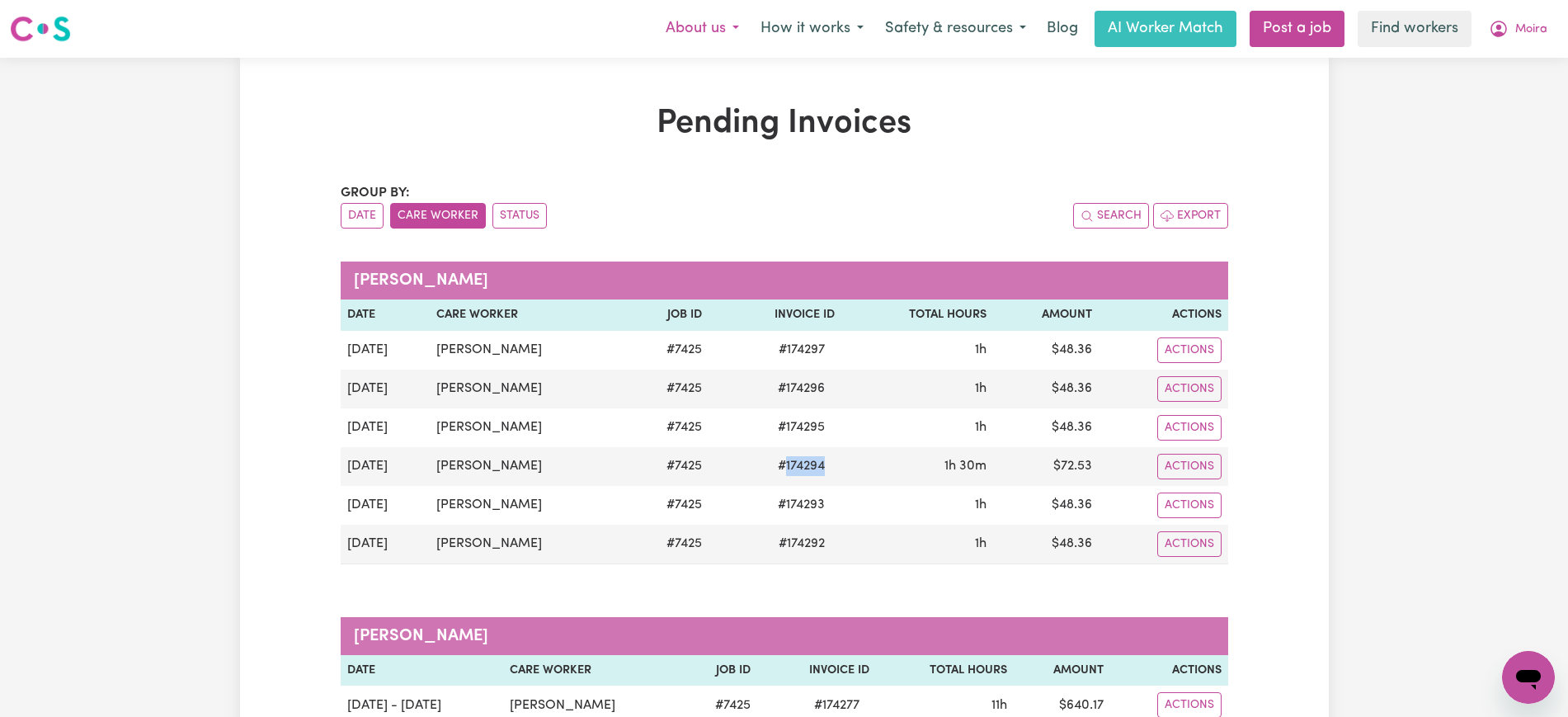
copy span "174294"
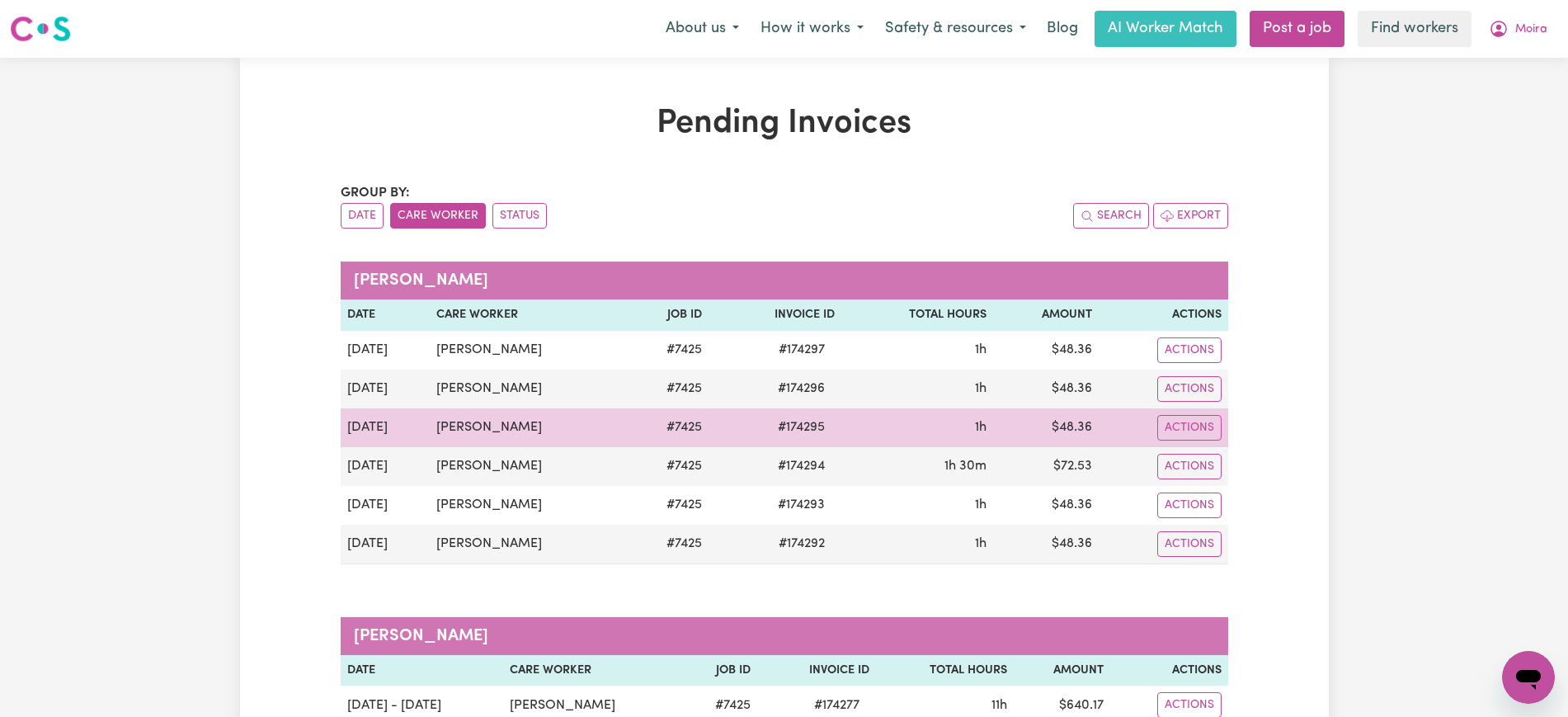
click at [805, 431] on span "# 174295" at bounding box center [801, 427] width 67 height 20
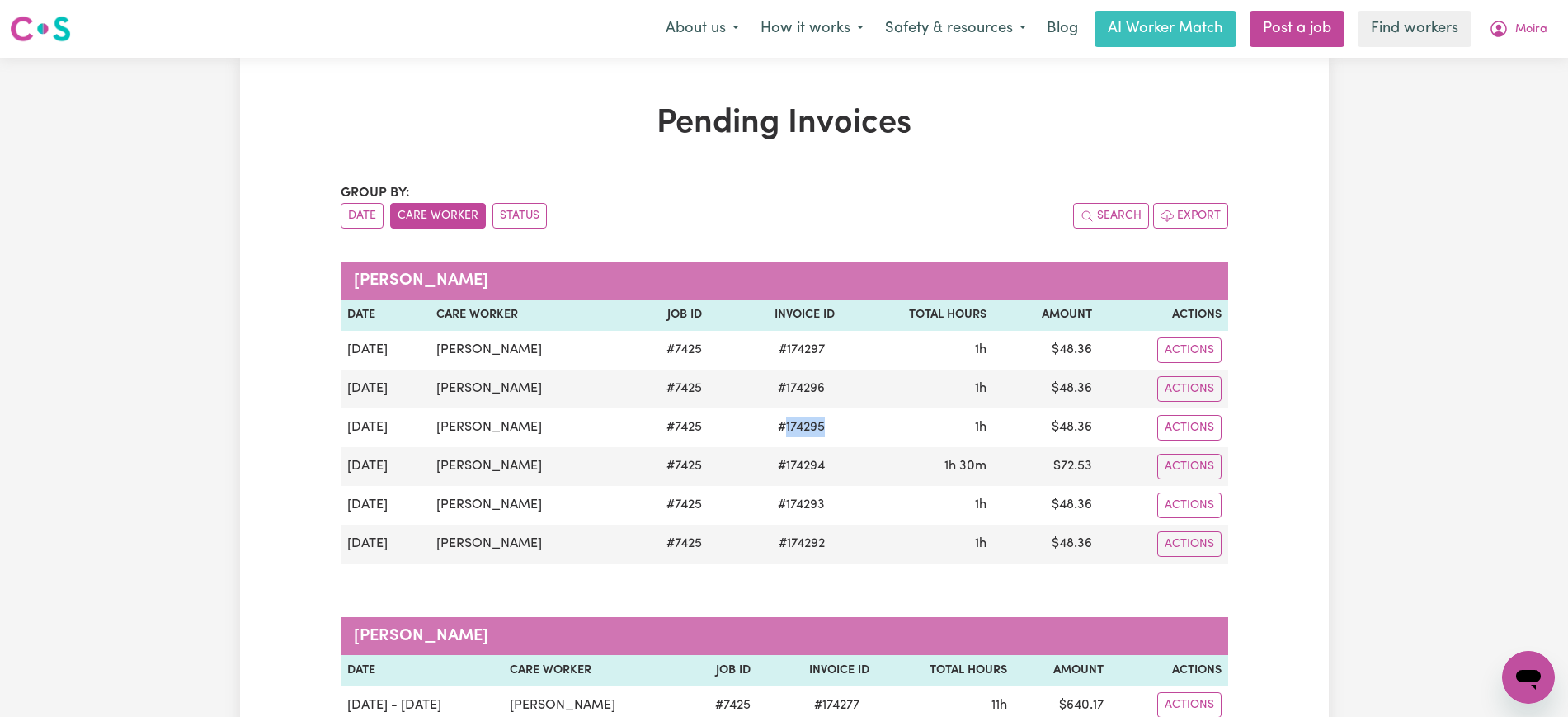
copy span "174295"
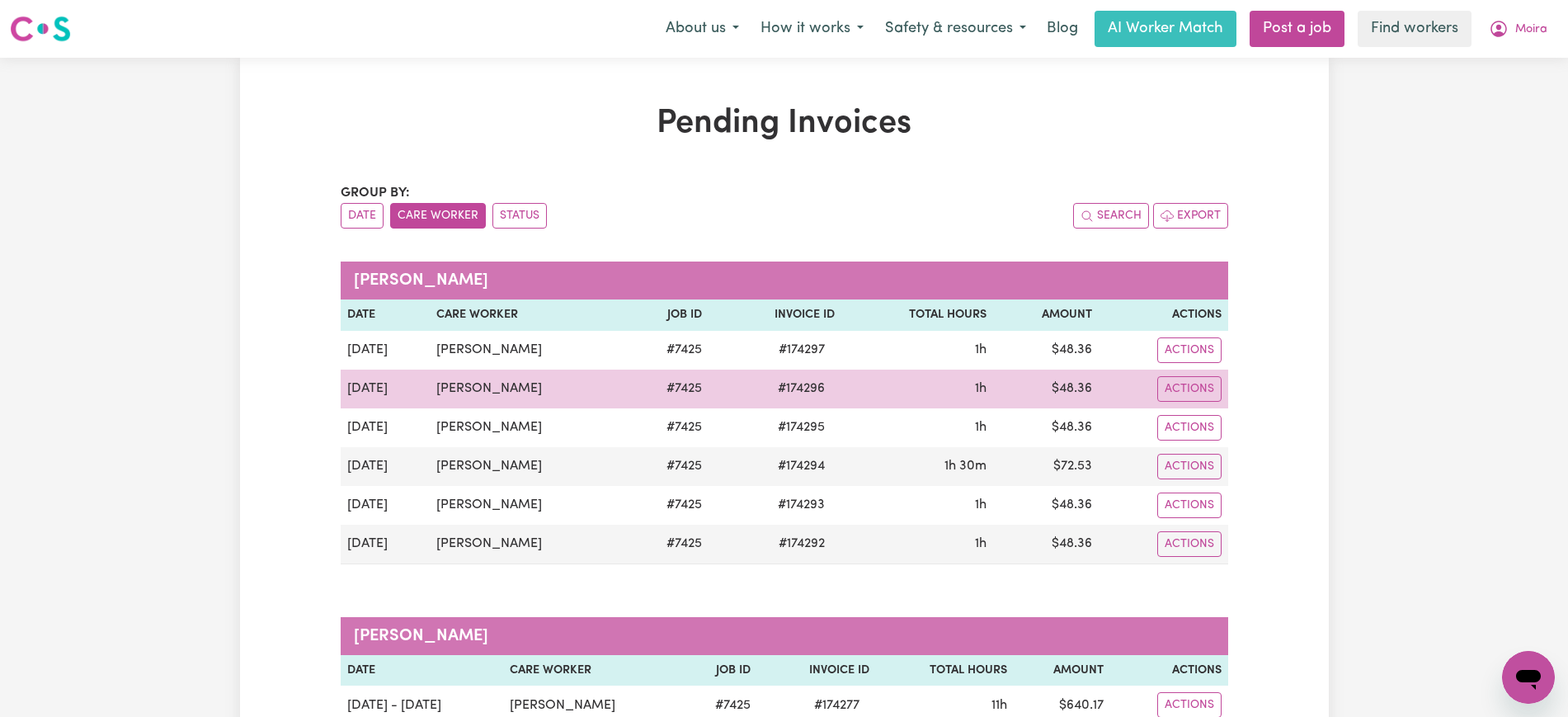
click at [789, 378] on span "# 174296" at bounding box center [801, 388] width 67 height 20
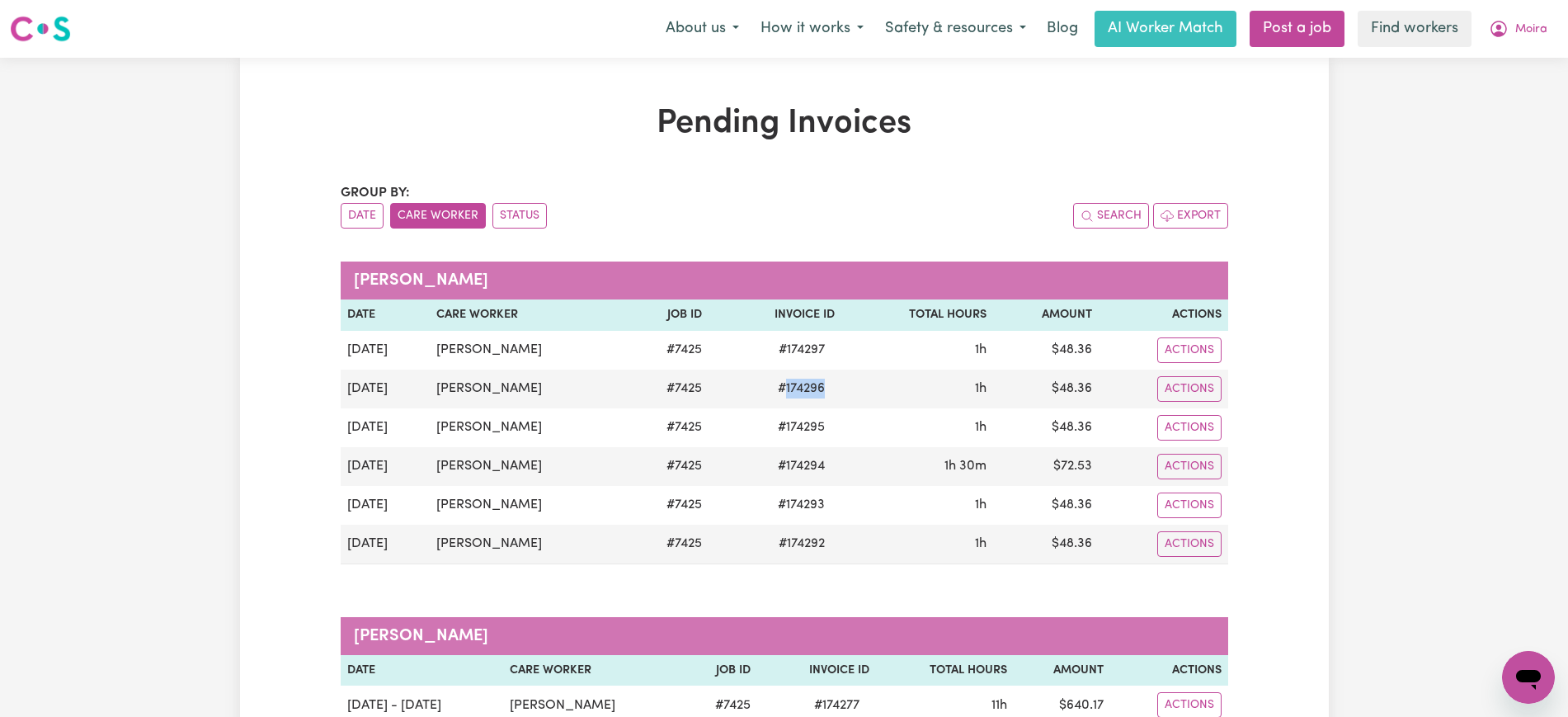
copy span "174296"
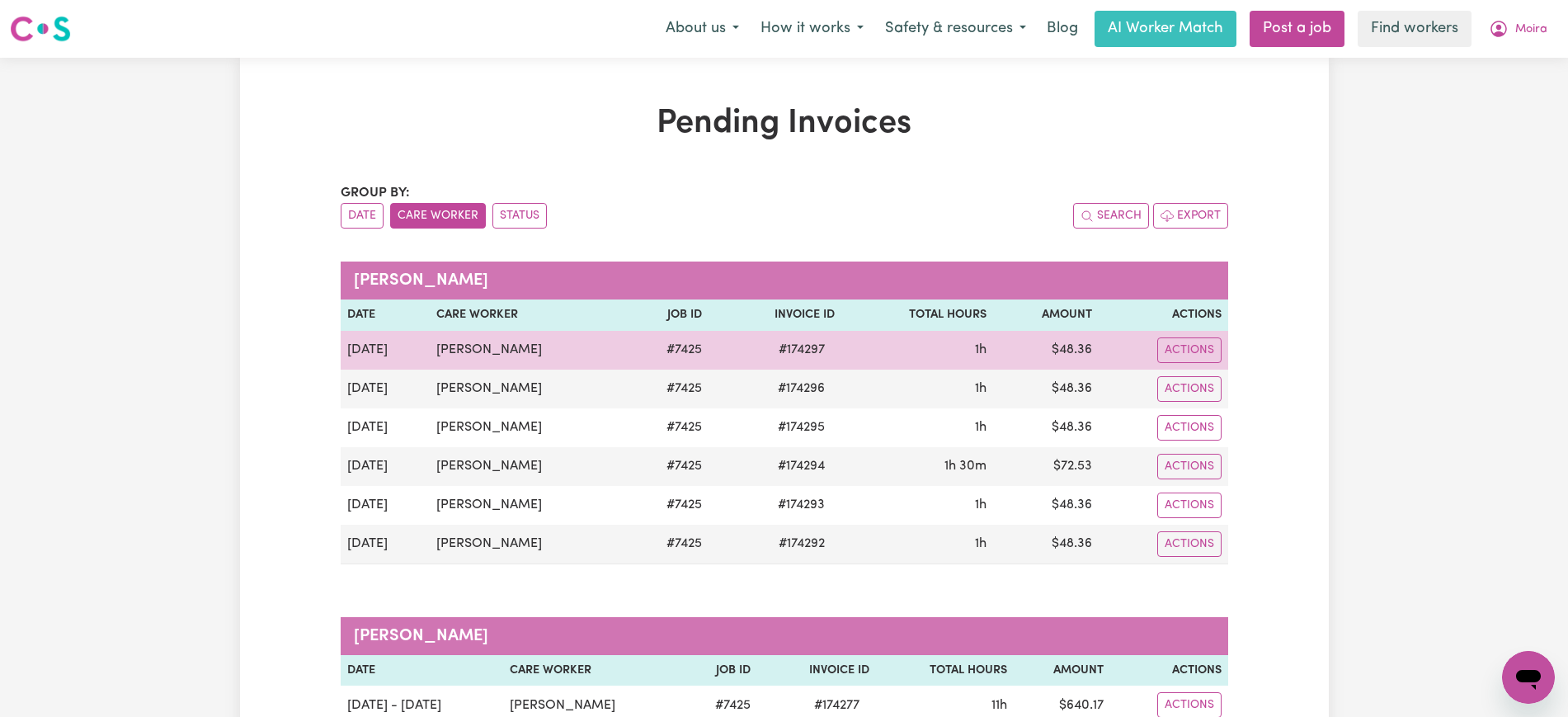
click at [804, 346] on span "# 174297" at bounding box center [802, 349] width 66 height 20
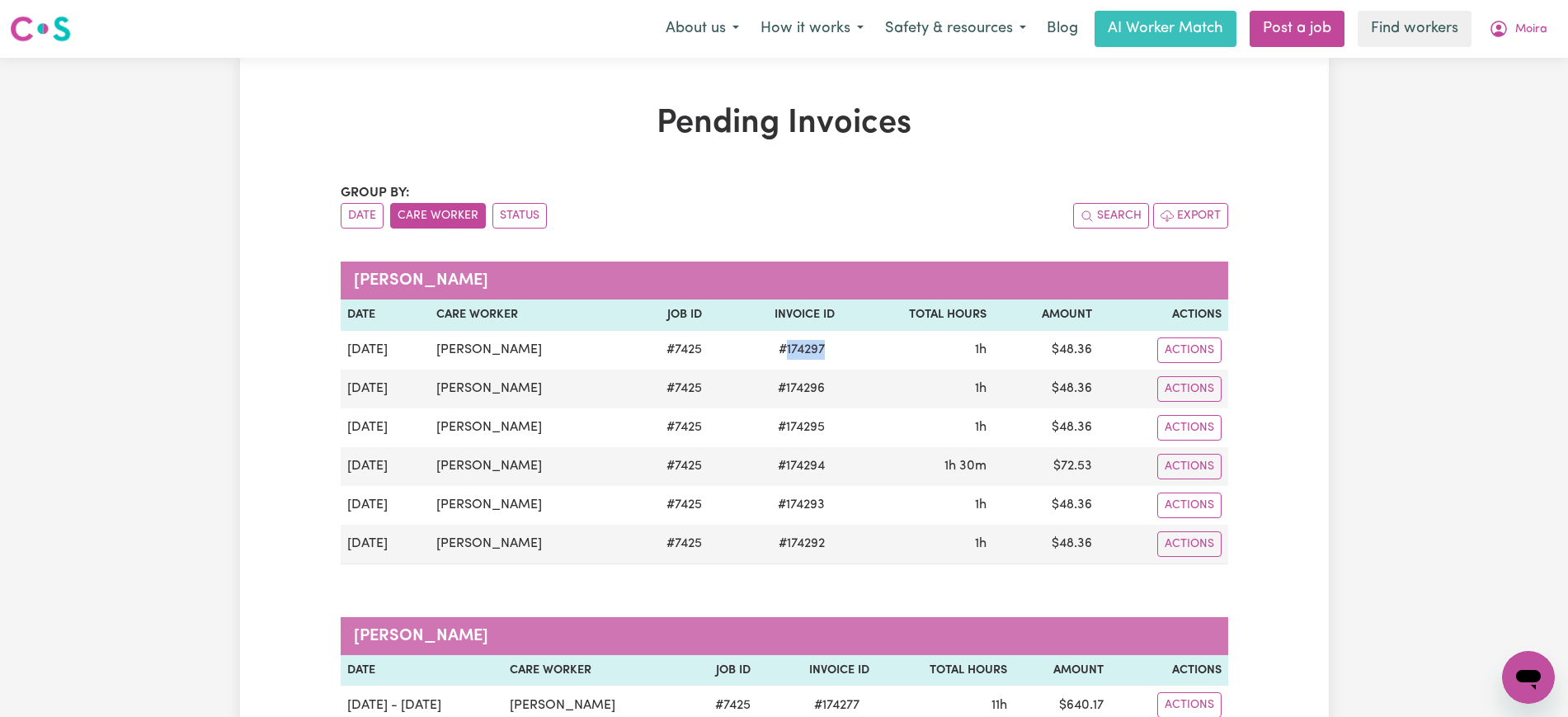
copy span "174297"
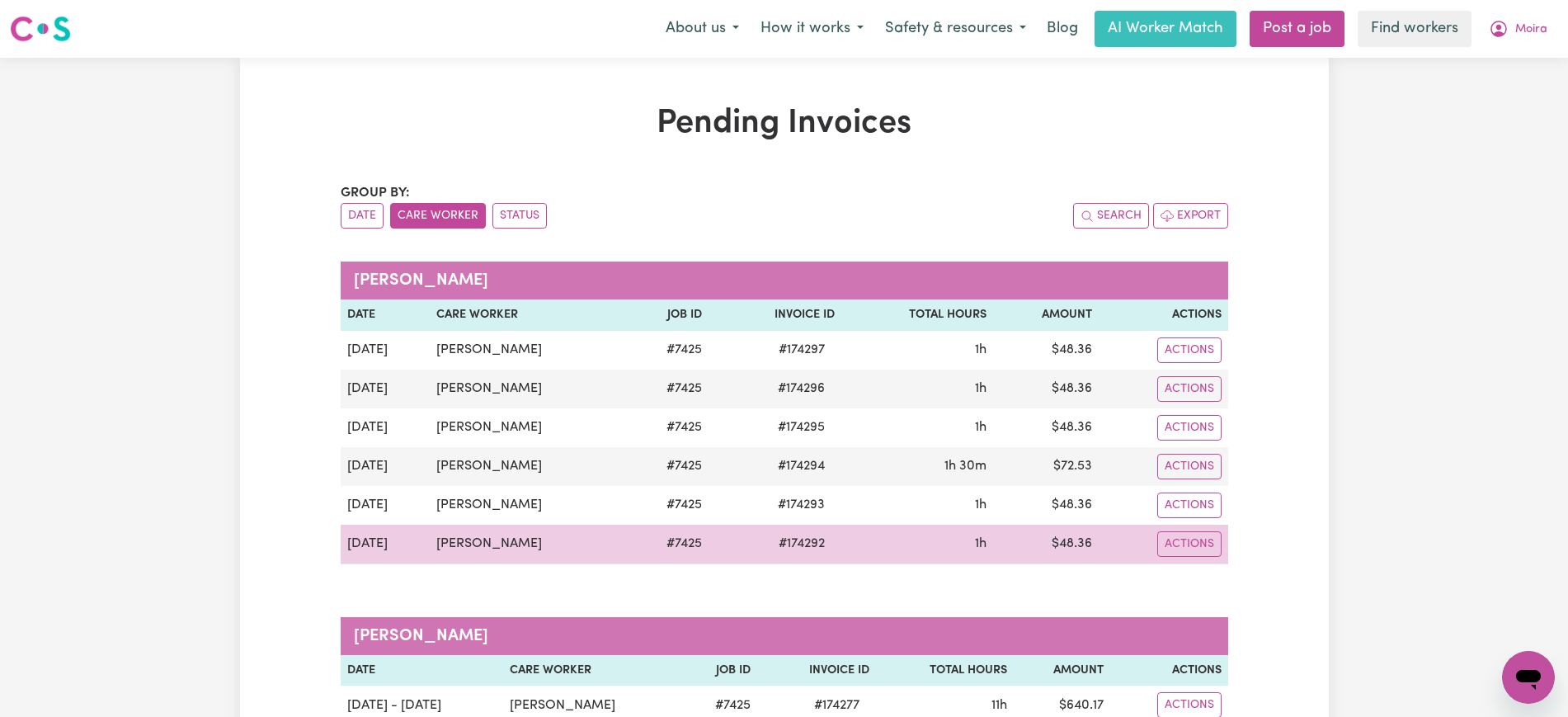
click at [1079, 541] on td "$ 48.36" at bounding box center [1046, 544] width 105 height 40
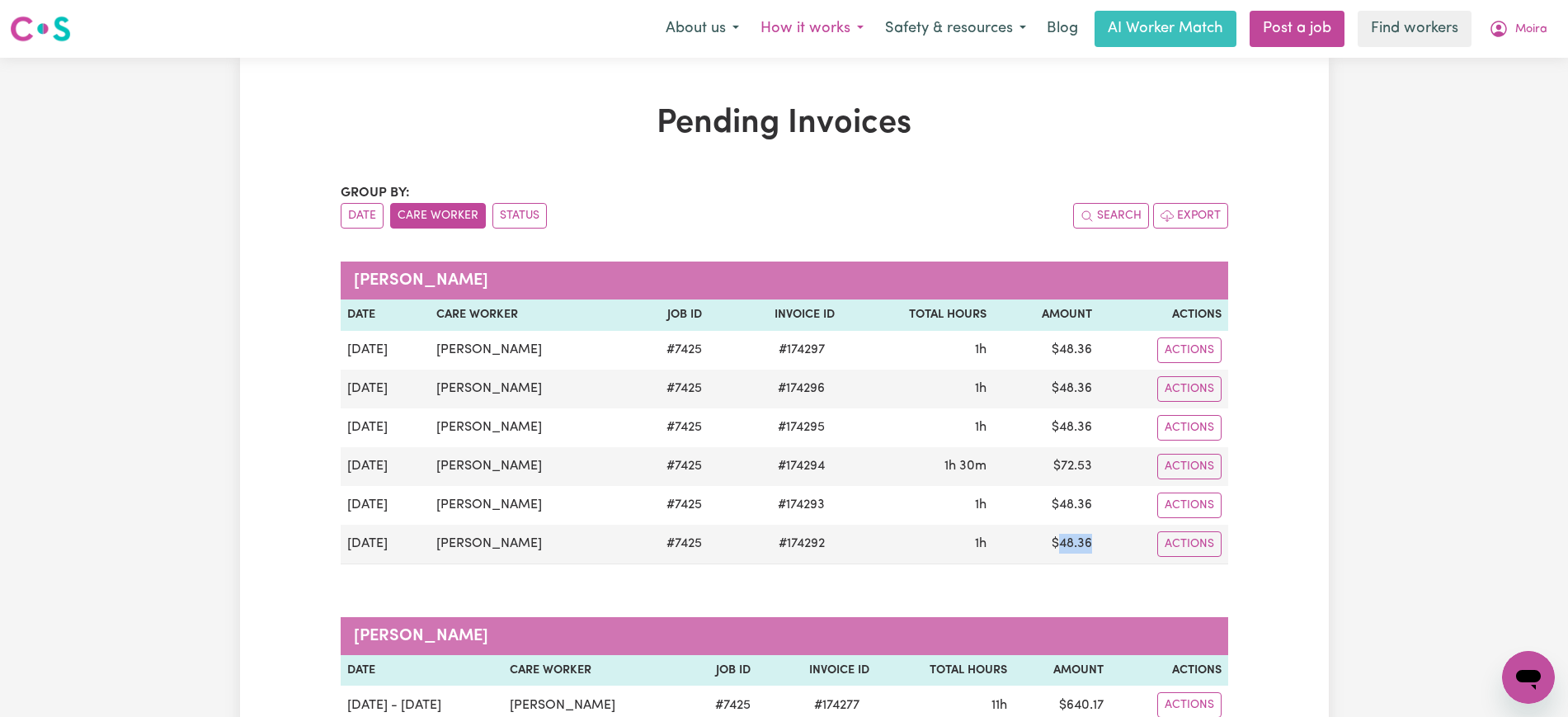
copy td "48.36"
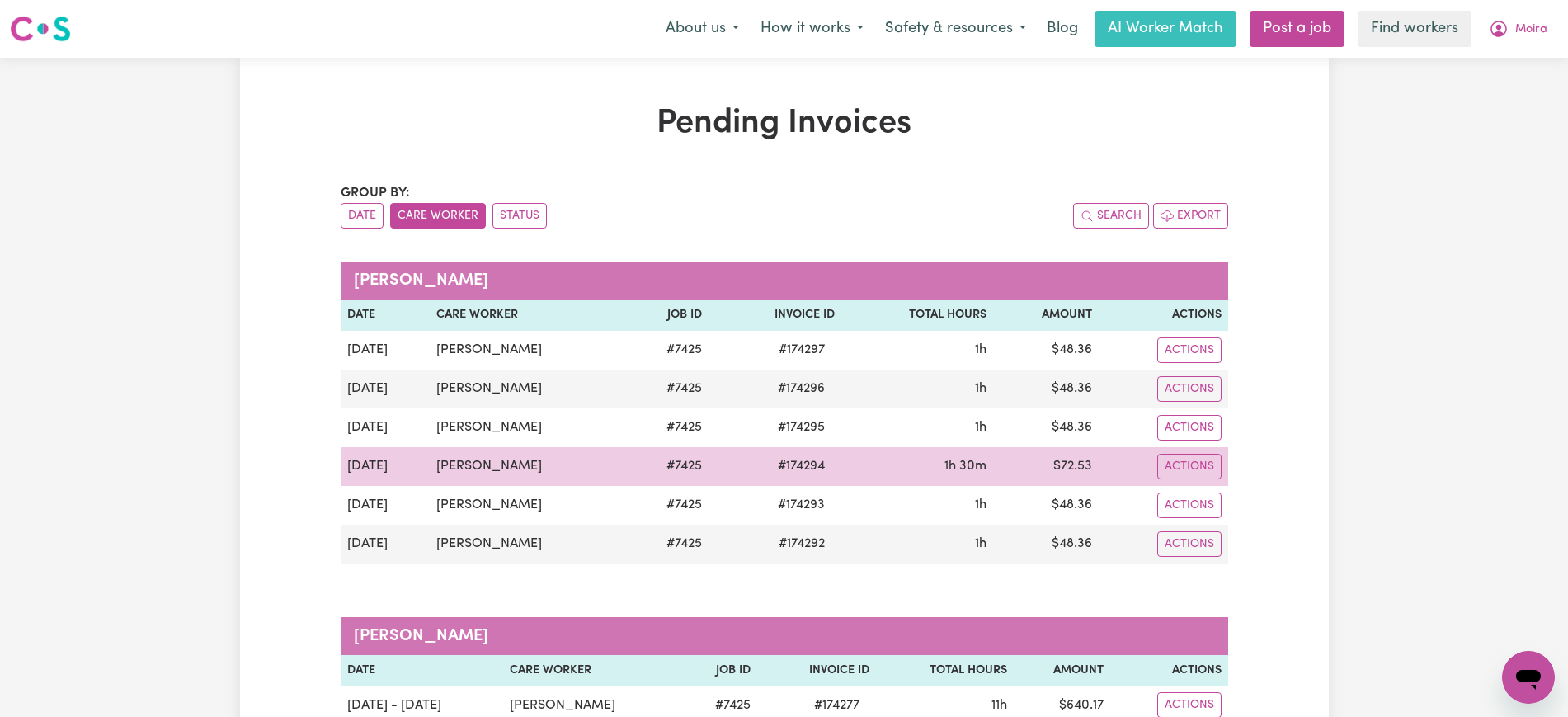
click at [1073, 468] on td "$ 72.53" at bounding box center [1046, 466] width 105 height 39
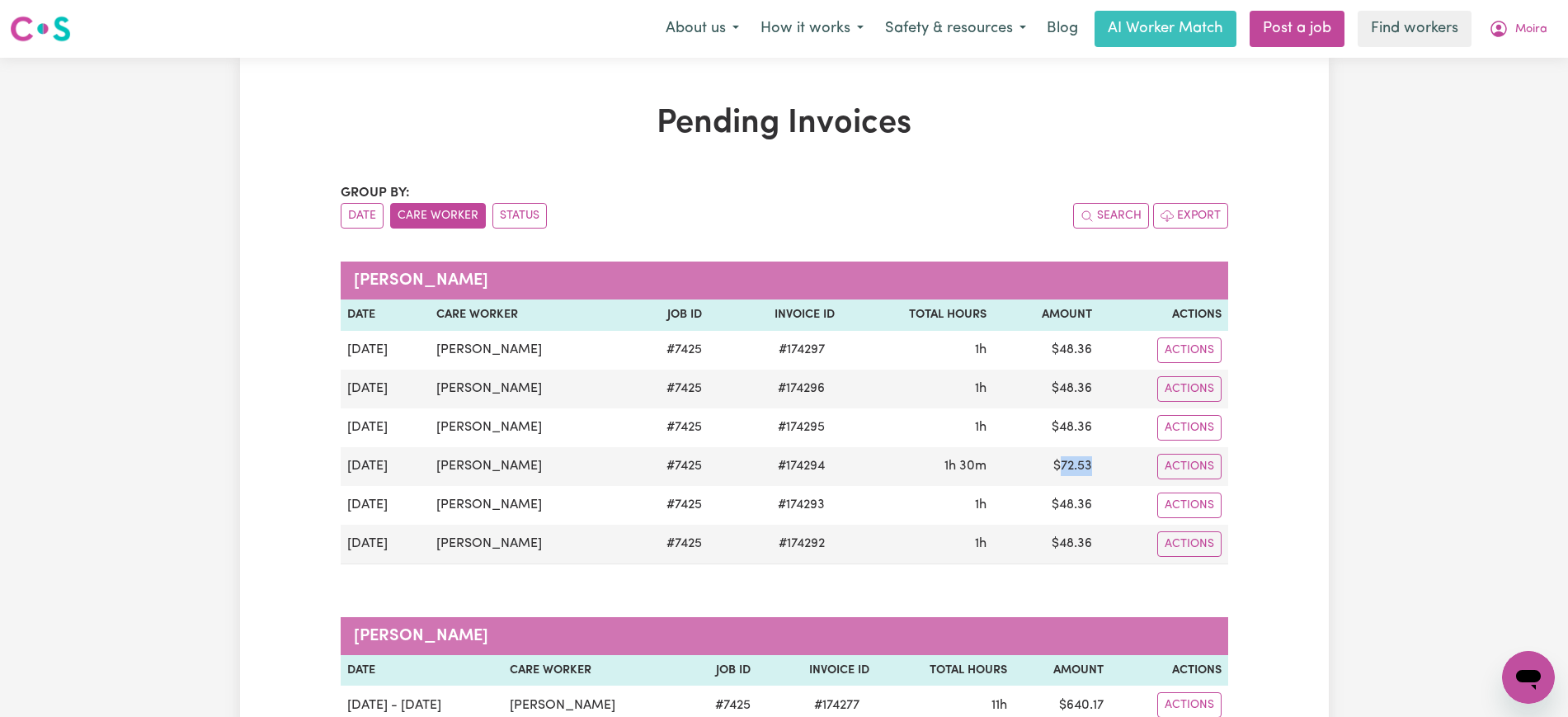
copy td "72.53"
drag, startPoint x: 1495, startPoint y: 26, endPoint x: 1495, endPoint y: 41, distance: 15.0
click at [1495, 27] on icon "My Account" at bounding box center [1499, 29] width 20 height 20
drag, startPoint x: 1495, startPoint y: 41, endPoint x: 1495, endPoint y: 85, distance: 44.0
click at [1495, 85] on link "Logout" at bounding box center [1492, 95] width 130 height 31
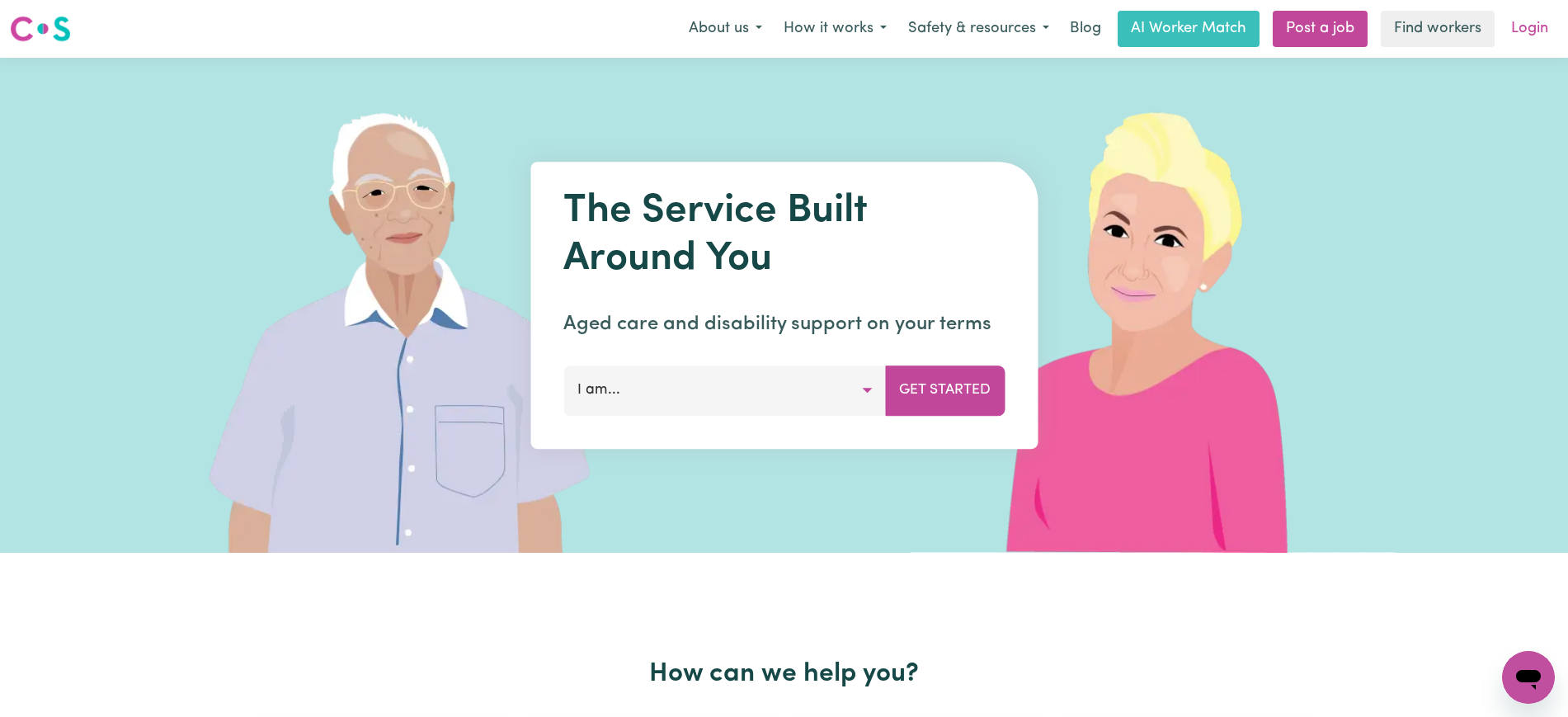
click at [1530, 16] on link "Login" at bounding box center [1530, 29] width 57 height 36
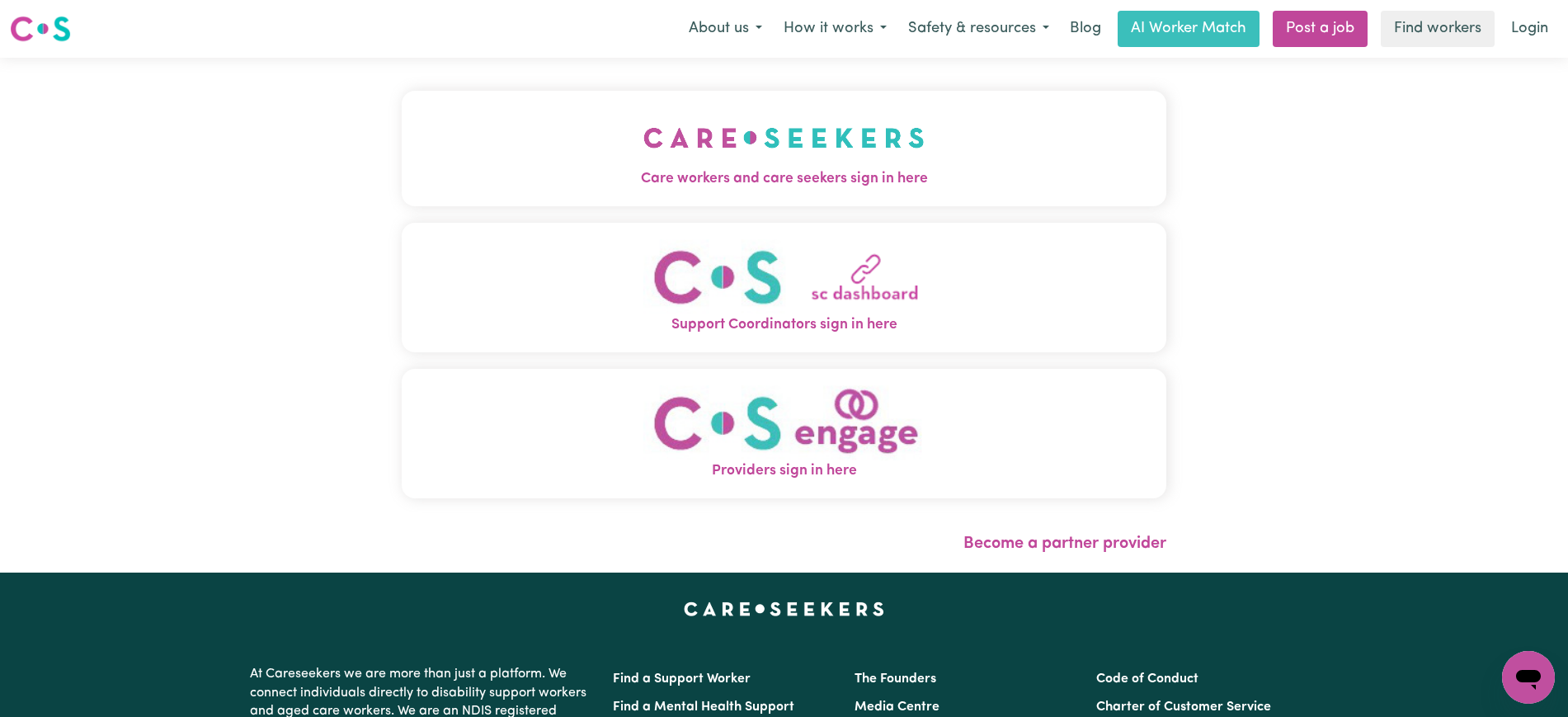
click at [889, 195] on button "Care workers and care seekers sign in here" at bounding box center [784, 149] width 765 height 116
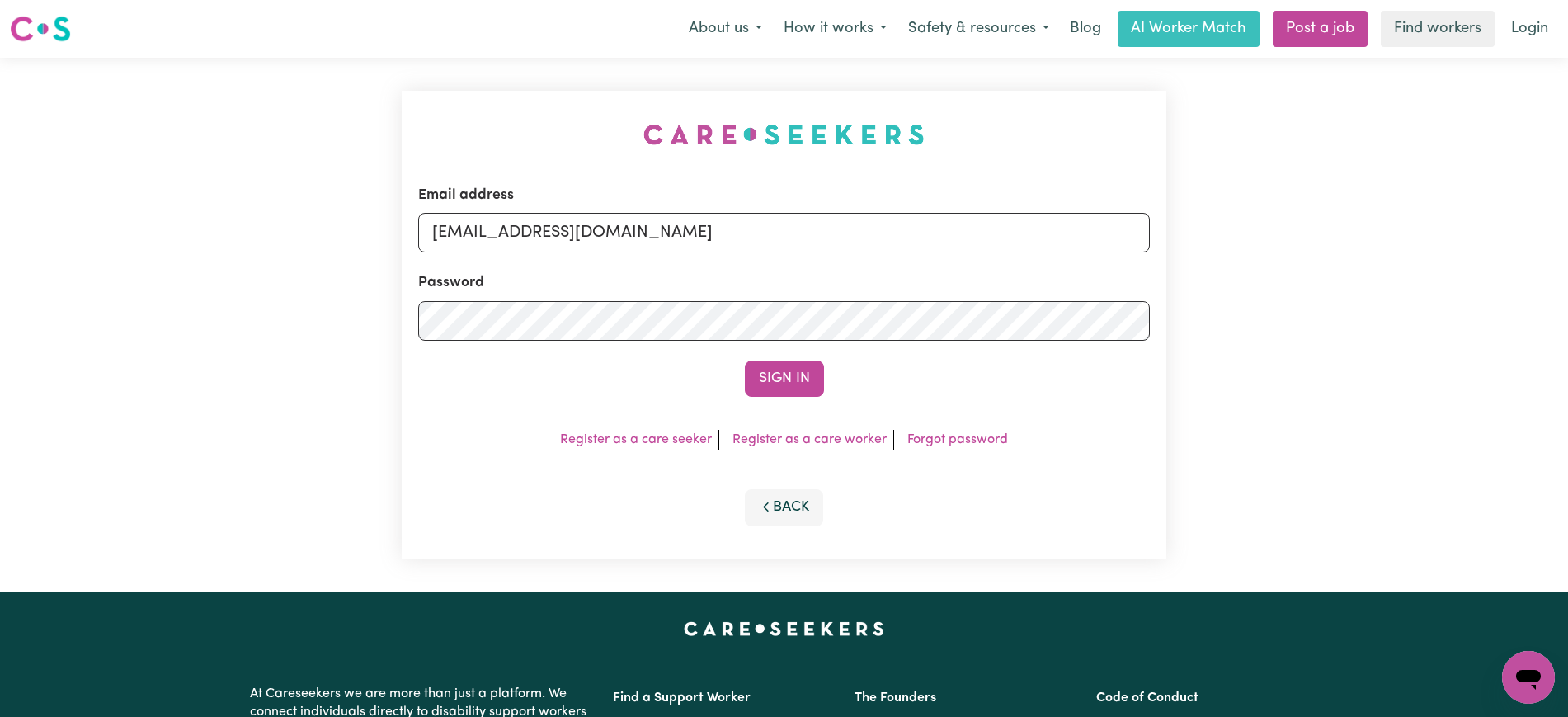
drag, startPoint x: 512, startPoint y: 168, endPoint x: 562, endPoint y: 263, distance: 107.4
click at [510, 167] on div "Email address [EMAIL_ADDRESS][DOMAIN_NAME] Password Sign In Register as a care …" at bounding box center [784, 325] width 784 height 535
drag, startPoint x: 519, startPoint y: 234, endPoint x: 1407, endPoint y: 272, distance: 888.8
click at [1407, 272] on div "Email address [EMAIL_ADDRESS][DOMAIN_NAME] Password Sign In Register as a care …" at bounding box center [784, 325] width 1568 height 535
type input "[EMAIL_ADDRESS][DOMAIN_NAME]"
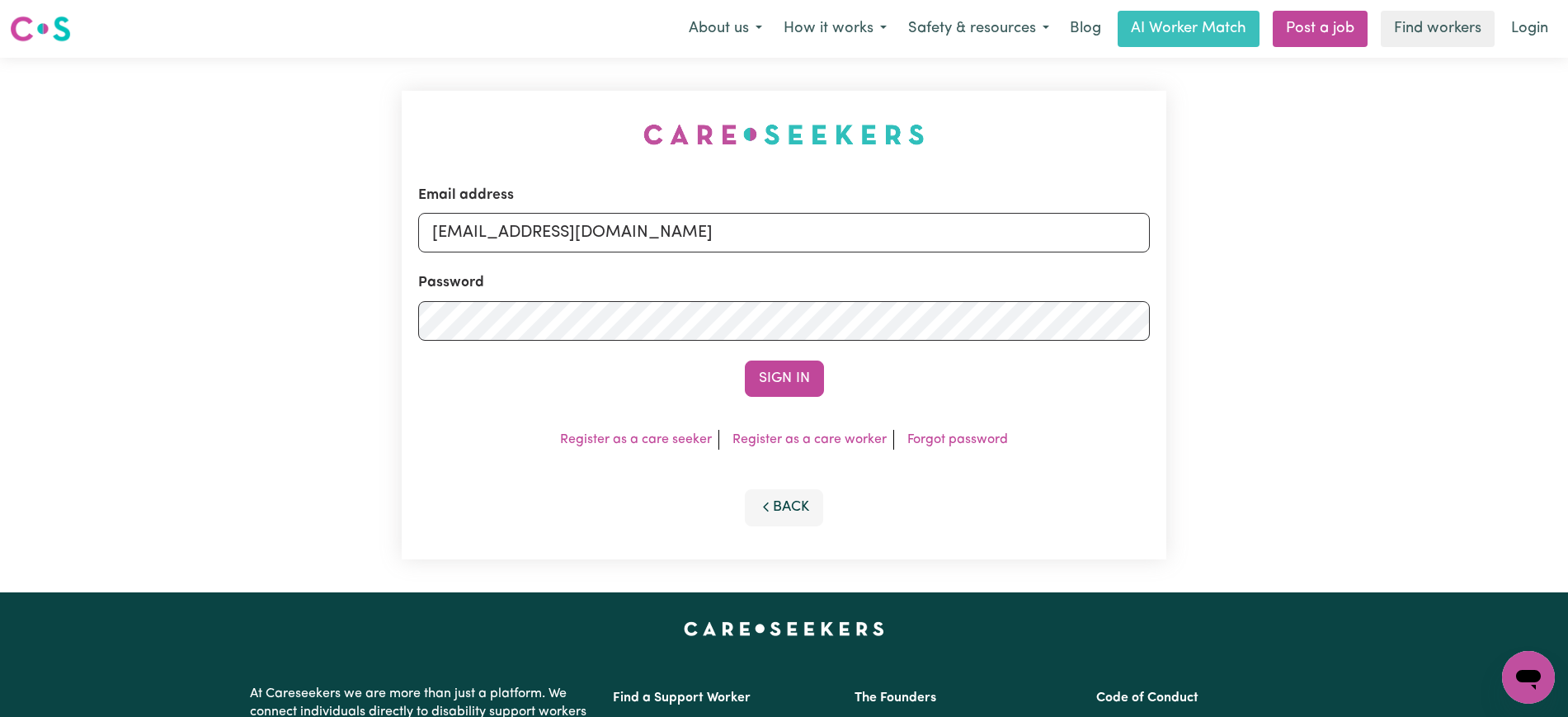
click at [745, 360] on button "Sign In" at bounding box center [784, 378] width 79 height 36
